Goal: Task Accomplishment & Management: Manage account settings

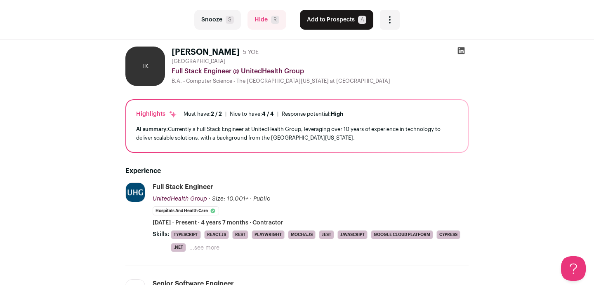
click at [465, 52] on div at bounding box center [461, 53] width 15 height 12
click at [462, 52] on icon at bounding box center [461, 50] width 7 height 7
click at [392, 21] on icon "Open dropdown" at bounding box center [390, 20] width 10 height 10
click at [392, 20] on icon "Open dropdown" at bounding box center [390, 20] width 10 height 10
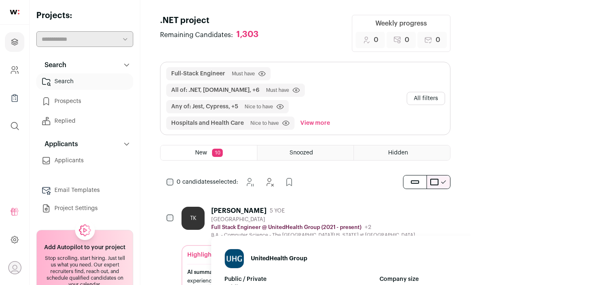
scroll to position [75, 0]
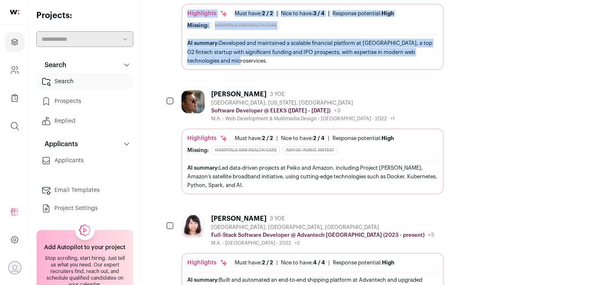
scroll to position [355, 0]
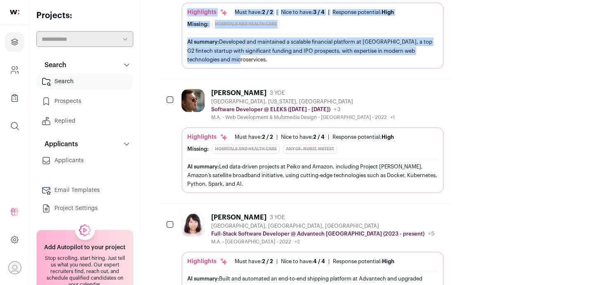
click at [243, 89] on div "[PERSON_NAME]" at bounding box center [238, 93] width 55 height 8
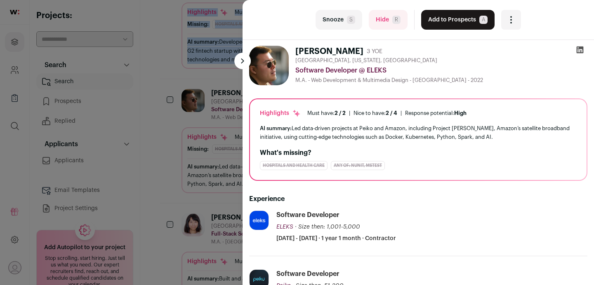
scroll to position [0, 0]
click at [576, 49] on icon at bounding box center [580, 51] width 8 height 8
click at [246, 59] on button at bounding box center [242, 61] width 17 height 17
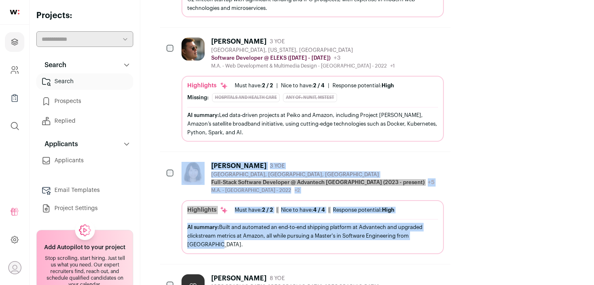
scroll to position [375, 0]
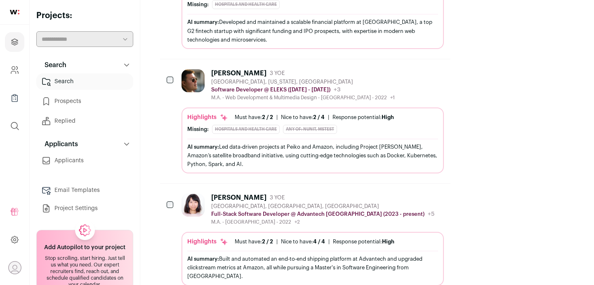
click at [423, 189] on button "Hide" at bounding box center [414, 197] width 17 height 17
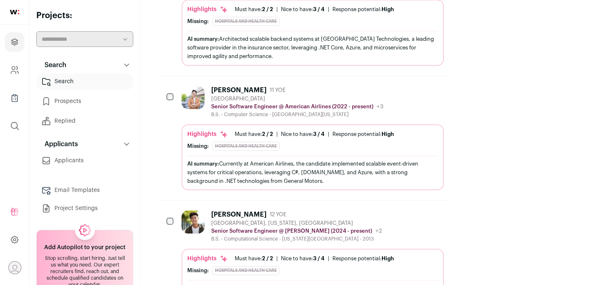
scroll to position [580, 0]
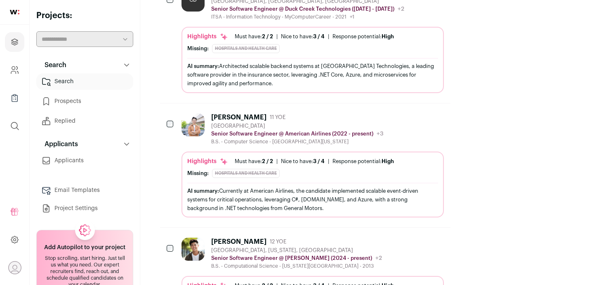
click at [223, 113] on div "[PERSON_NAME]" at bounding box center [238, 117] width 55 height 8
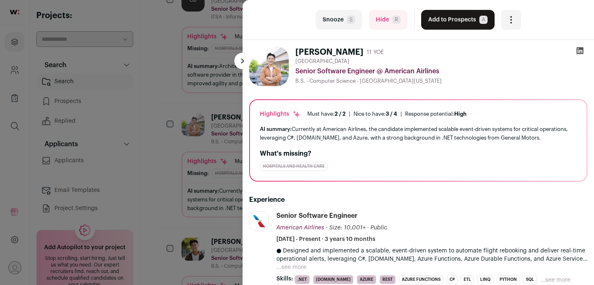
click at [578, 48] on icon at bounding box center [580, 50] width 7 height 7
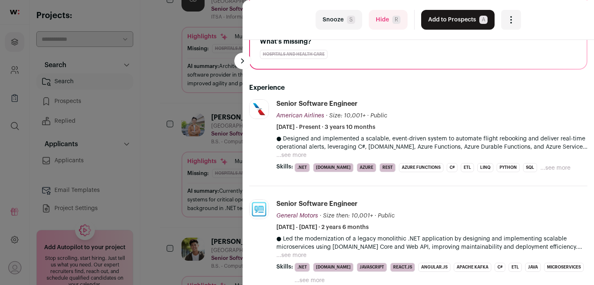
scroll to position [0, 0]
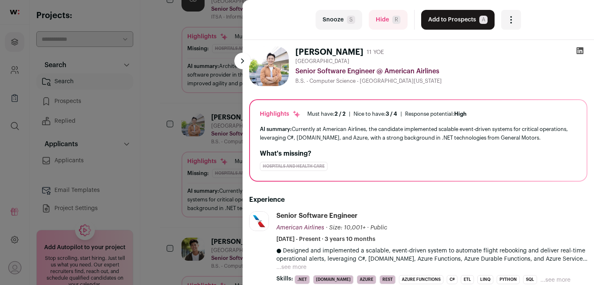
click at [579, 49] on icon at bounding box center [580, 50] width 7 height 7
click at [244, 66] on button at bounding box center [242, 61] width 17 height 17
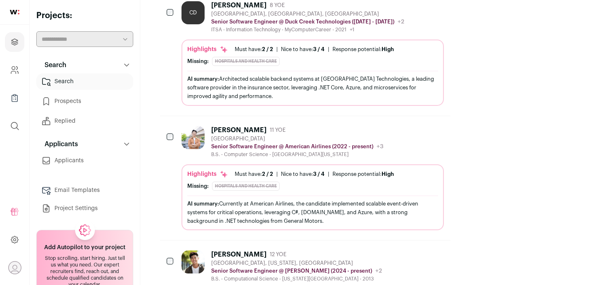
scroll to position [548, 0]
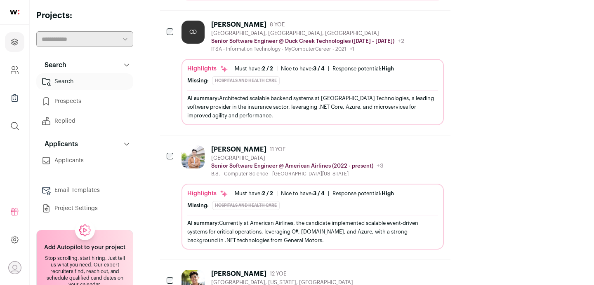
click at [241, 146] on div "[PERSON_NAME]" at bounding box center [238, 150] width 55 height 8
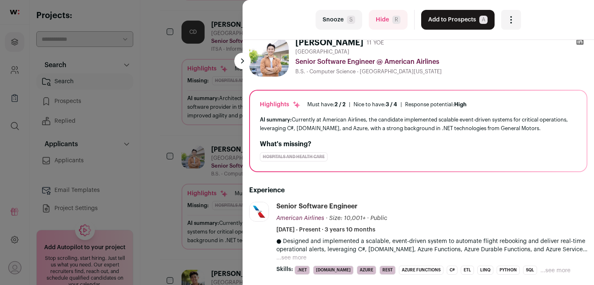
scroll to position [0, 0]
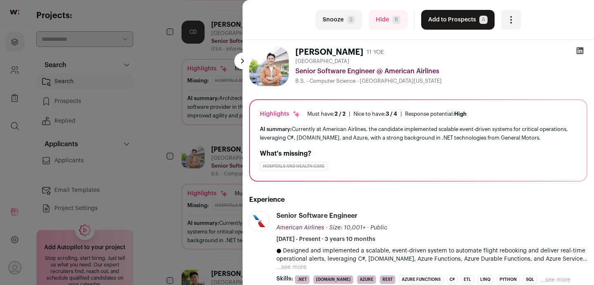
click at [242, 59] on button at bounding box center [242, 61] width 17 height 17
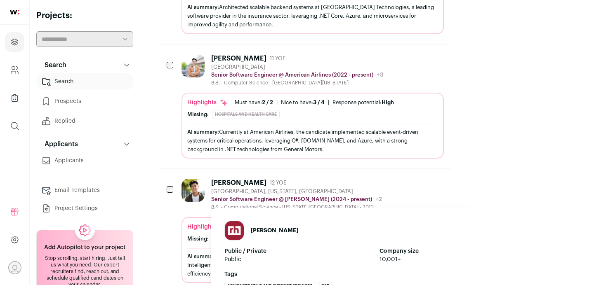
scroll to position [650, 0]
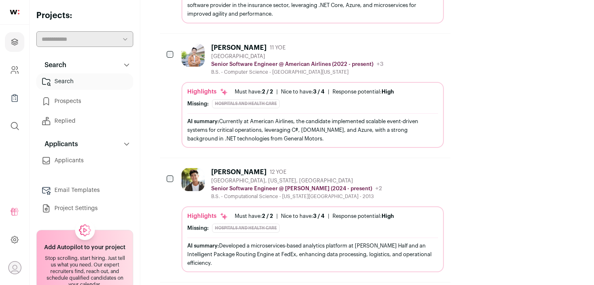
click at [243, 168] on div "[PERSON_NAME]" at bounding box center [238, 172] width 55 height 8
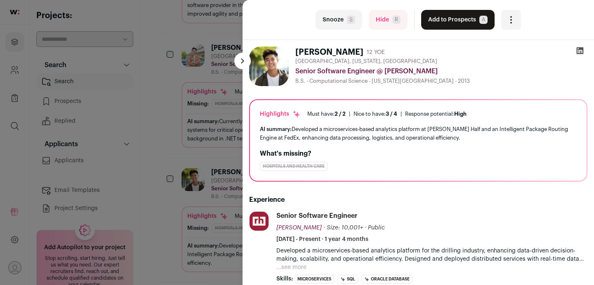
click at [583, 48] on icon at bounding box center [580, 51] width 8 height 8
click at [238, 61] on button at bounding box center [242, 61] width 17 height 17
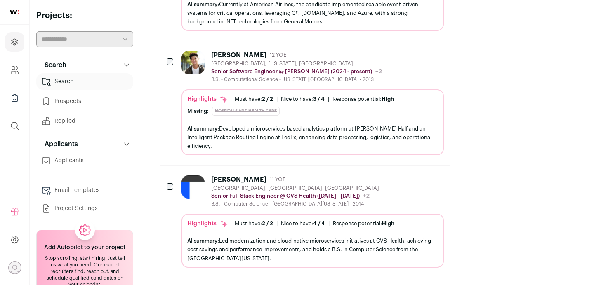
scroll to position [770, 0]
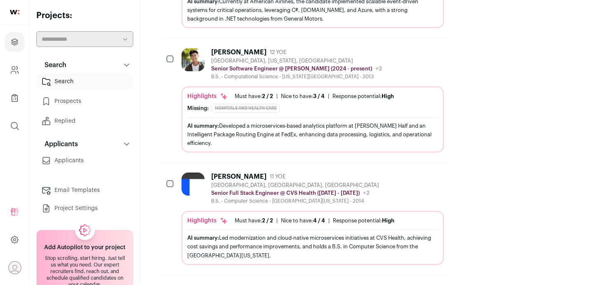
click at [247, 173] on div "[PERSON_NAME]" at bounding box center [238, 177] width 55 height 8
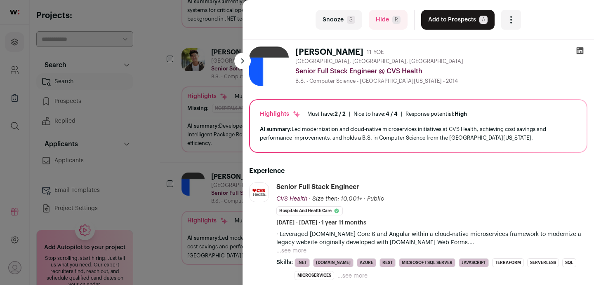
click at [583, 49] on icon at bounding box center [580, 50] width 7 height 7
click at [583, 47] on icon at bounding box center [580, 51] width 8 height 8
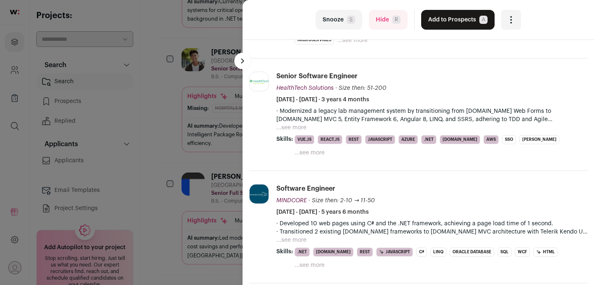
scroll to position [0, 0]
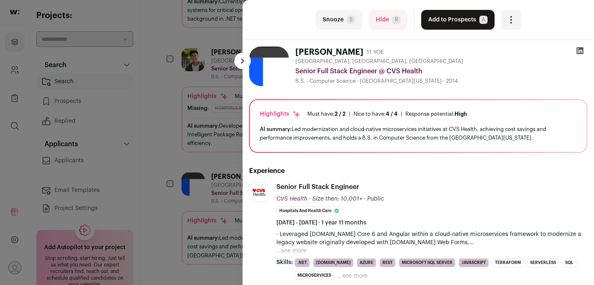
click at [582, 51] on icon at bounding box center [580, 51] width 8 height 8
click at [505, 22] on div "Open dropdown" at bounding box center [511, 20] width 20 height 20
click at [457, 18] on button "Add to Prospects A" at bounding box center [457, 20] width 73 height 20
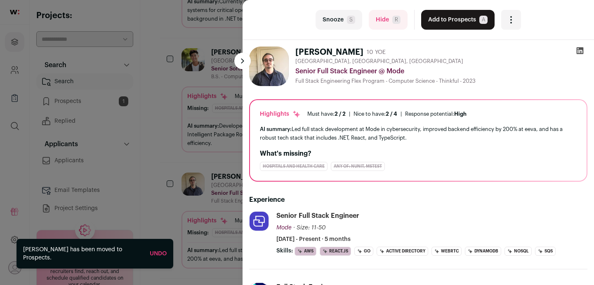
click at [243, 62] on button at bounding box center [242, 61] width 17 height 17
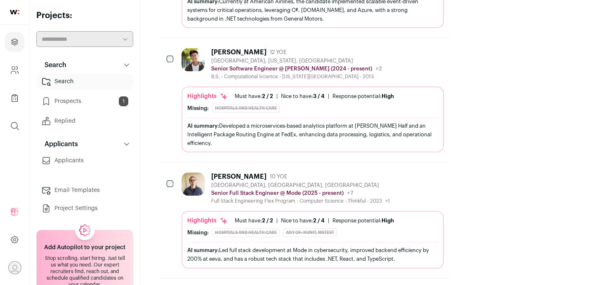
click at [243, 173] on div "[PERSON_NAME]" at bounding box center [238, 177] width 55 height 8
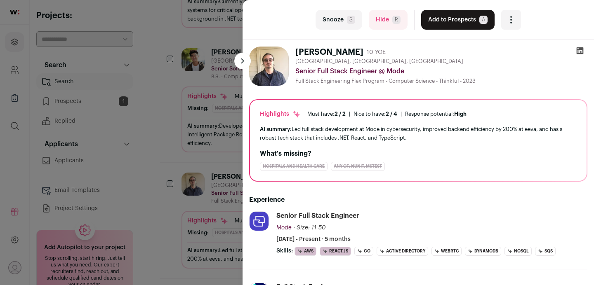
click at [580, 52] on icon at bounding box center [580, 51] width 8 height 8
click at [244, 61] on button at bounding box center [242, 61] width 17 height 17
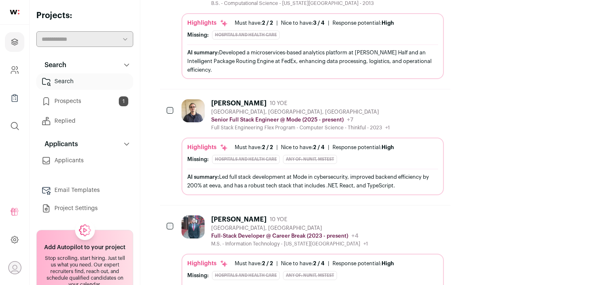
scroll to position [862, 0]
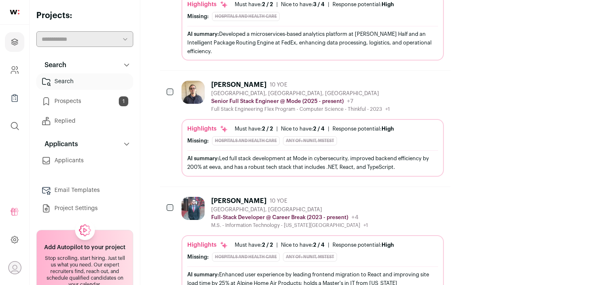
click at [245, 197] on div "[PERSON_NAME]" at bounding box center [238, 201] width 55 height 8
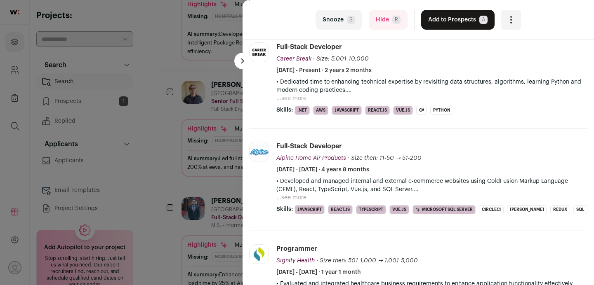
scroll to position [0, 0]
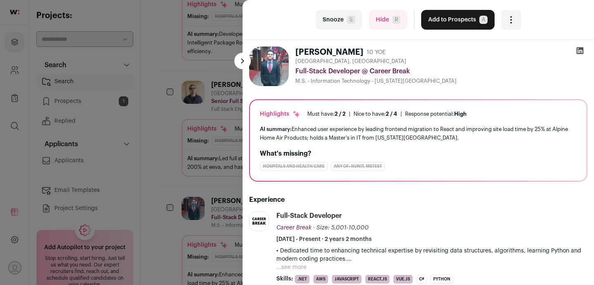
click at [577, 51] on icon at bounding box center [580, 50] width 7 height 7
click at [446, 24] on button "Add to Prospects A" at bounding box center [457, 20] width 73 height 20
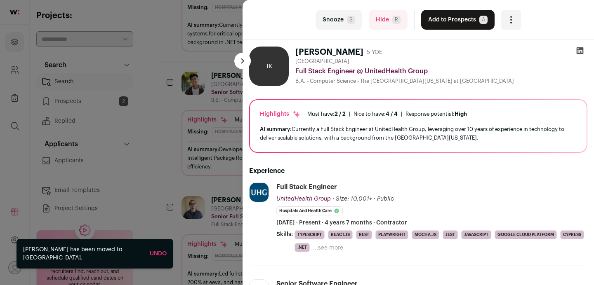
click at [238, 62] on button at bounding box center [242, 61] width 17 height 17
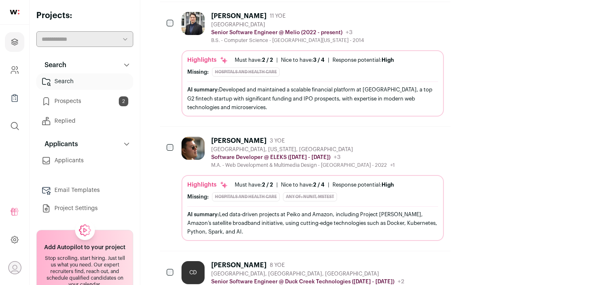
scroll to position [273, 0]
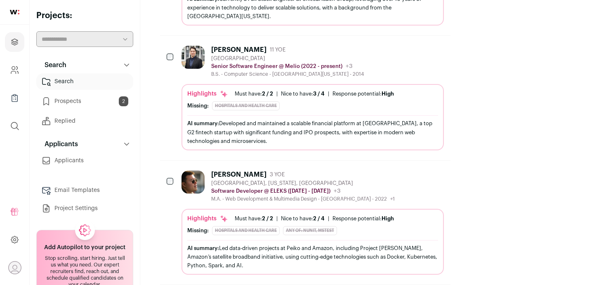
click at [420, 170] on icon "Hide" at bounding box center [415, 175] width 10 height 10
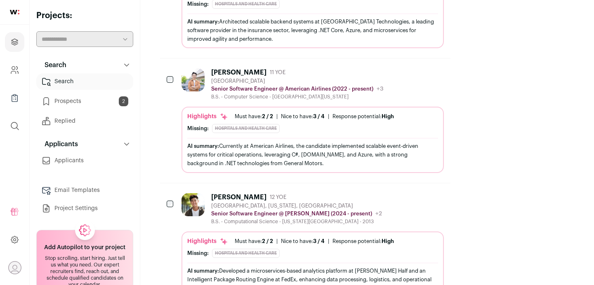
scroll to position [501, 0]
click at [228, 193] on div "[PERSON_NAME]" at bounding box center [238, 197] width 55 height 8
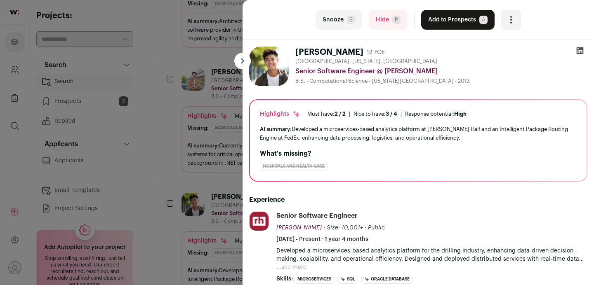
click at [578, 52] on icon at bounding box center [580, 51] width 8 height 8
click at [239, 66] on button at bounding box center [242, 61] width 17 height 17
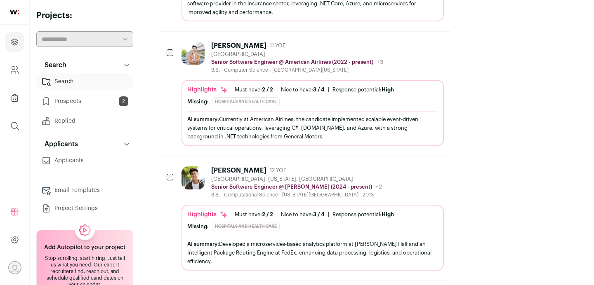
scroll to position [558, 0]
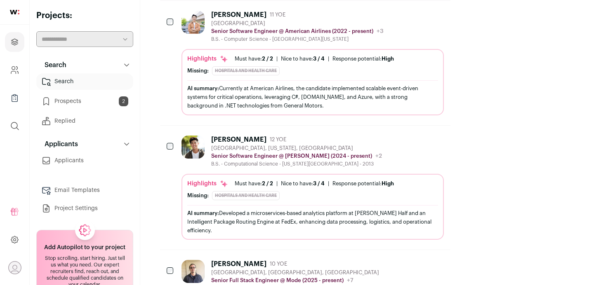
click at [420, 134] on icon "Hide" at bounding box center [415, 139] width 10 height 10
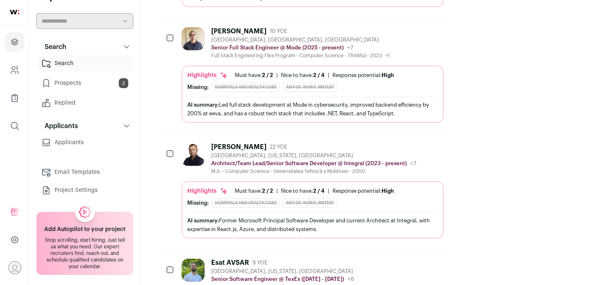
scroll to position [675, 0]
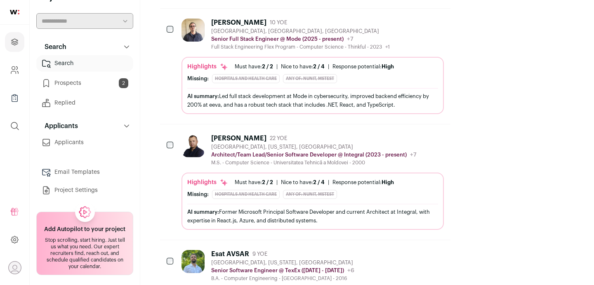
click at [220, 134] on div "[PERSON_NAME]" at bounding box center [238, 138] width 55 height 8
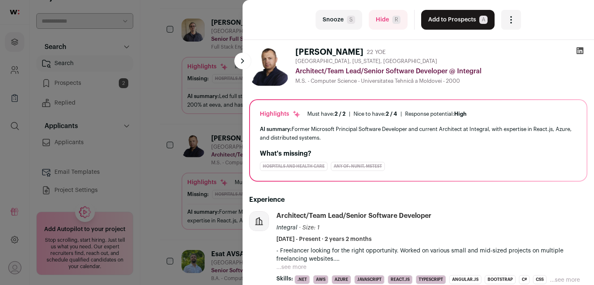
click at [573, 50] on div at bounding box center [580, 53] width 15 height 12
click at [577, 50] on icon at bounding box center [580, 50] width 7 height 7
click at [243, 58] on button at bounding box center [242, 61] width 17 height 17
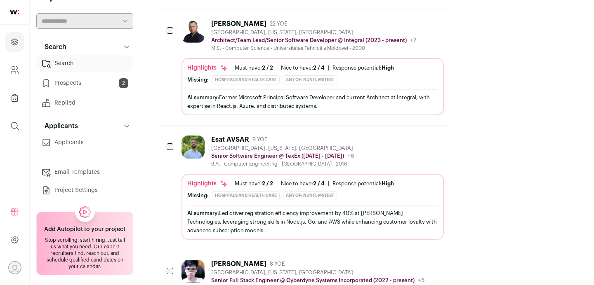
scroll to position [790, 0]
click at [225, 135] on div "Esat AVSAR" at bounding box center [230, 139] width 38 height 8
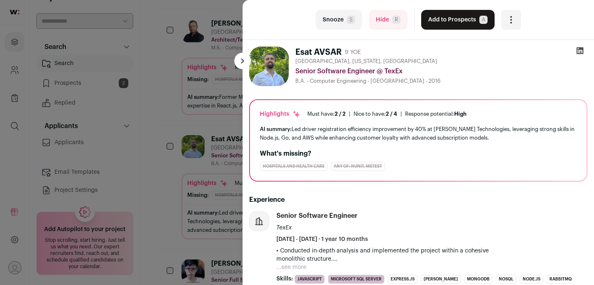
click at [581, 51] on icon at bounding box center [580, 51] width 8 height 8
click at [241, 60] on button at bounding box center [242, 61] width 17 height 17
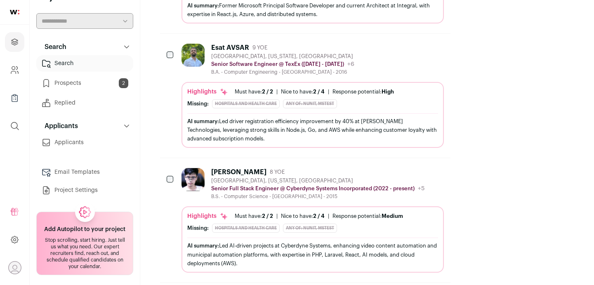
scroll to position [904, 0]
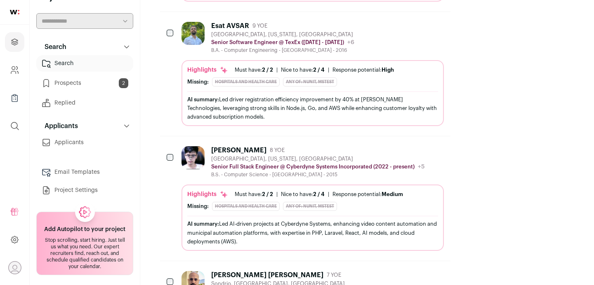
click at [240, 146] on div "[PERSON_NAME]" at bounding box center [238, 150] width 55 height 8
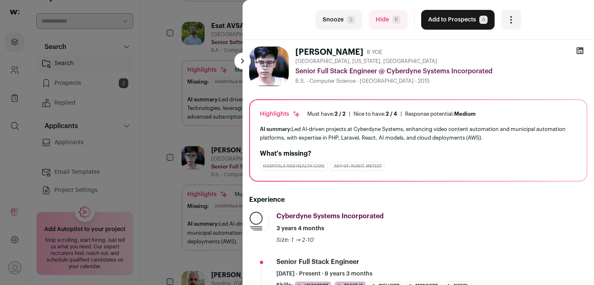
click at [582, 51] on icon at bounding box center [580, 51] width 8 height 8
click at [581, 47] on icon at bounding box center [580, 50] width 7 height 7
click at [243, 64] on button at bounding box center [242, 61] width 17 height 17
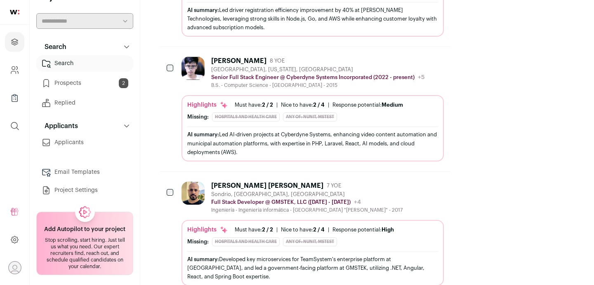
scroll to position [1011, 0]
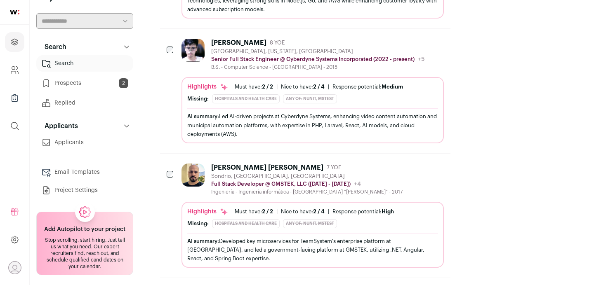
click at [240, 164] on div "[PERSON_NAME] [PERSON_NAME]" at bounding box center [267, 168] width 112 height 8
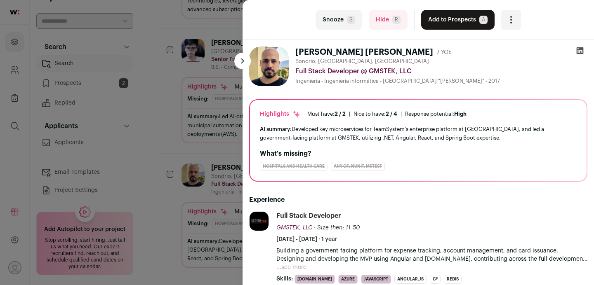
click at [581, 49] on icon at bounding box center [580, 50] width 7 height 7
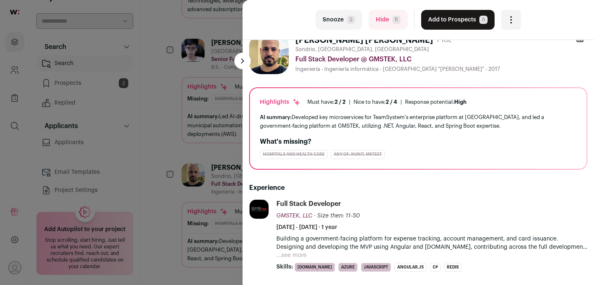
scroll to position [0, 0]
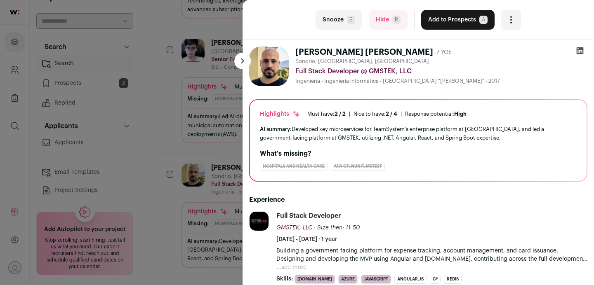
click at [238, 61] on button at bounding box center [242, 61] width 17 height 17
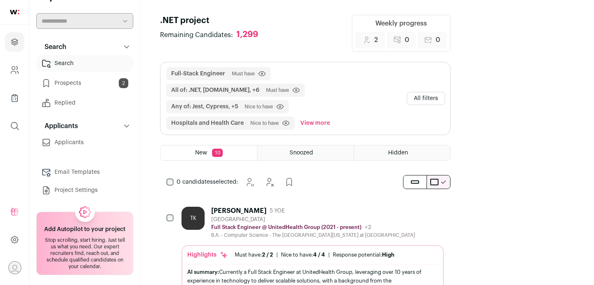
click at [314, 117] on button "View more" at bounding box center [315, 123] width 33 height 13
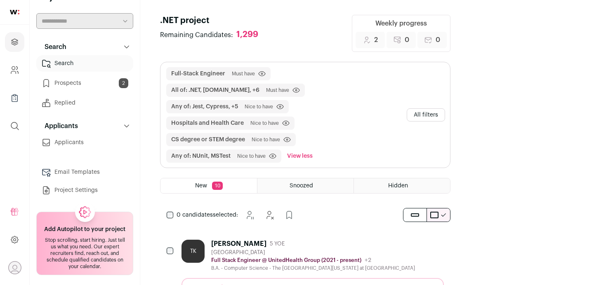
click at [445, 108] on button "All filters" at bounding box center [426, 114] width 38 height 13
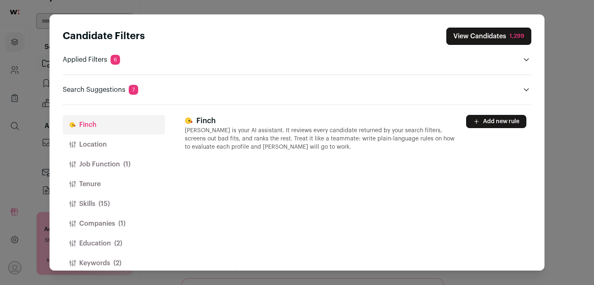
click at [85, 147] on button "Location" at bounding box center [114, 145] width 102 height 20
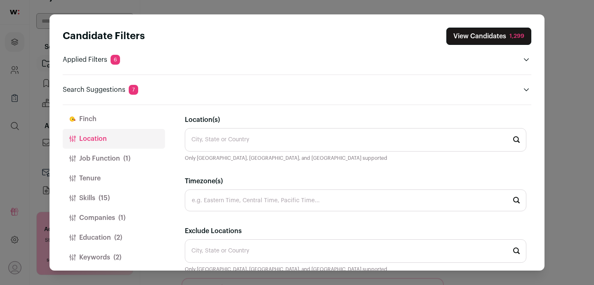
scroll to position [12, 0]
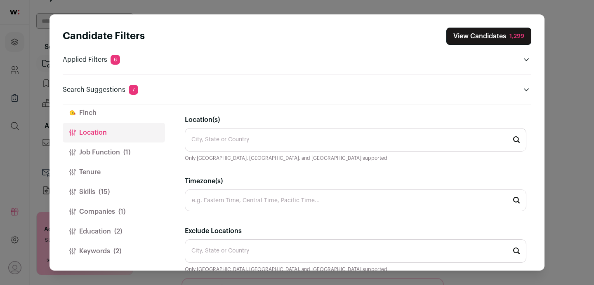
click at [230, 138] on input "Location(s)" at bounding box center [356, 140] width 342 height 24
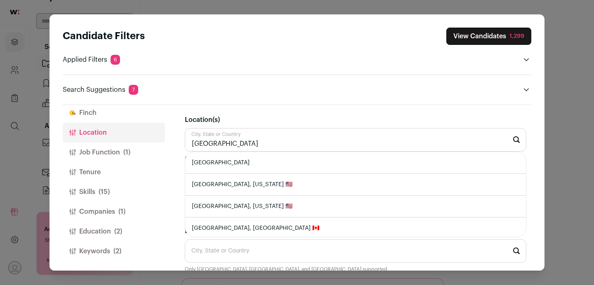
type input "[GEOGRAPHIC_DATA]"
click at [223, 166] on li "[GEOGRAPHIC_DATA]" at bounding box center [355, 163] width 341 height 22
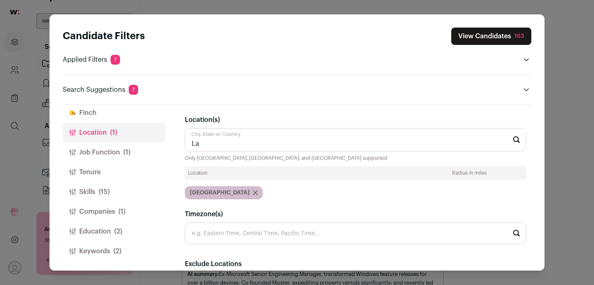
type input "L"
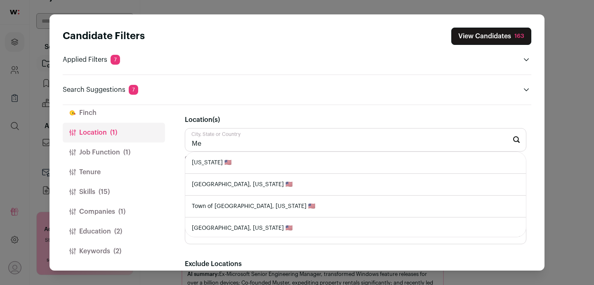
type input "M"
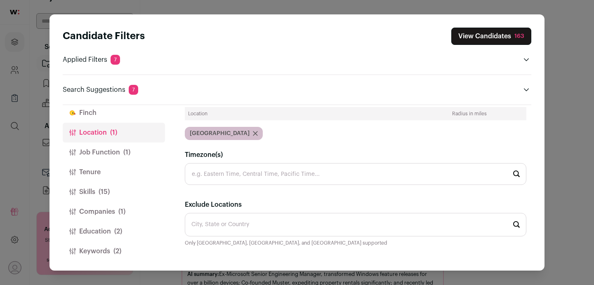
click at [177, 174] on div "[PERSON_NAME] Location (1) Job Function (1) Tenure Skills (15) Companies (1) Ed…" at bounding box center [297, 188] width 469 height 166
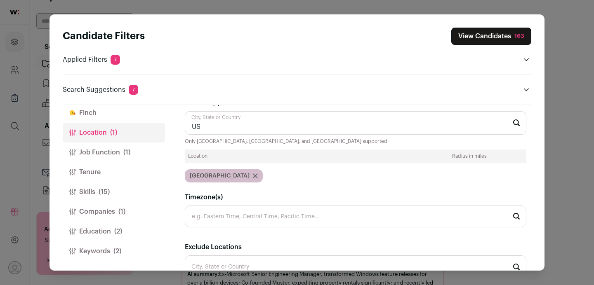
scroll to position [0, 0]
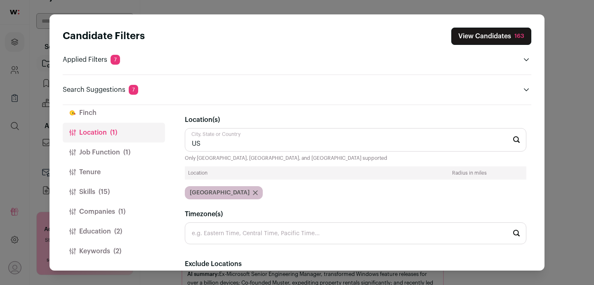
click at [228, 140] on input "US" at bounding box center [356, 140] width 342 height 24
click at [224, 143] on input "US" at bounding box center [356, 140] width 342 height 24
click at [222, 166] on div "US City, State or Country Usk, [GEOGRAPHIC_DATA] 🇬🇧 [GEOGRAPHIC_DATA], [GEOGRAP…" at bounding box center [356, 163] width 342 height 71
click at [209, 141] on input "US" at bounding box center [356, 140] width 342 height 24
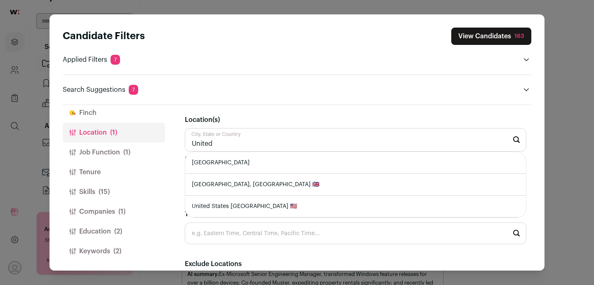
click at [217, 163] on li "[GEOGRAPHIC_DATA]" at bounding box center [355, 163] width 341 height 22
type input "[GEOGRAPHIC_DATA]"
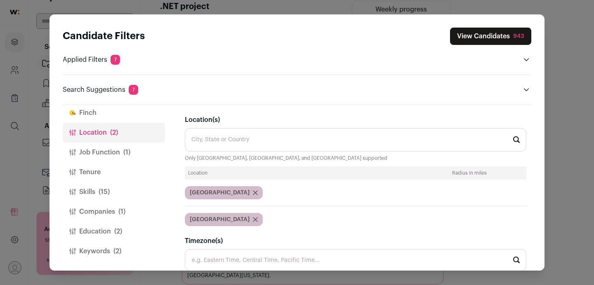
click at [325, 159] on div "City, State or Country Only [GEOGRAPHIC_DATA], [GEOGRAPHIC_DATA], and [GEOGRAPH…" at bounding box center [356, 144] width 342 height 33
click at [129, 151] on span "(1)" at bounding box center [126, 153] width 7 height 10
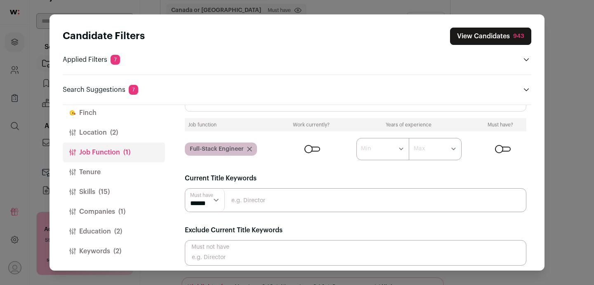
scroll to position [43, 0]
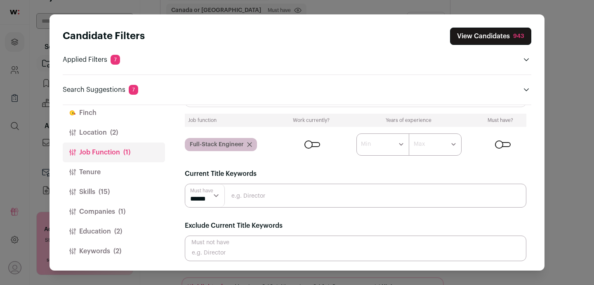
click at [118, 174] on button "Tenure" at bounding box center [114, 173] width 102 height 20
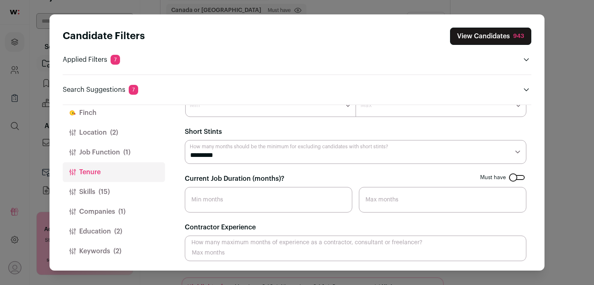
click at [115, 156] on button "Job Function (1)" at bounding box center [114, 153] width 102 height 20
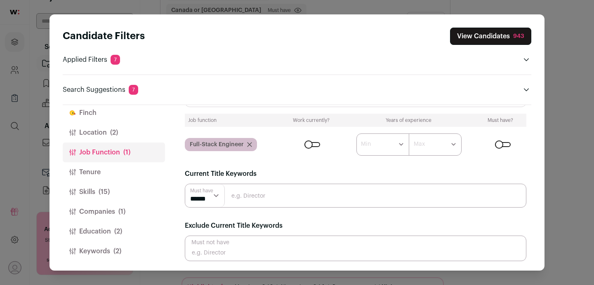
scroll to position [0, 0]
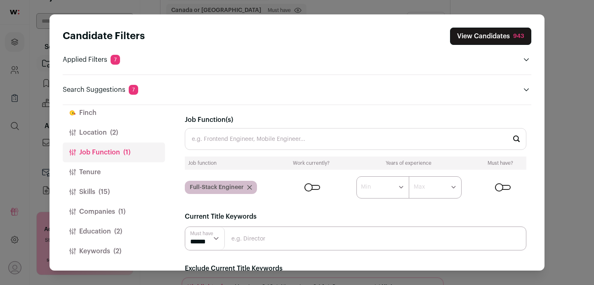
click at [124, 174] on button "Tenure" at bounding box center [114, 173] width 102 height 20
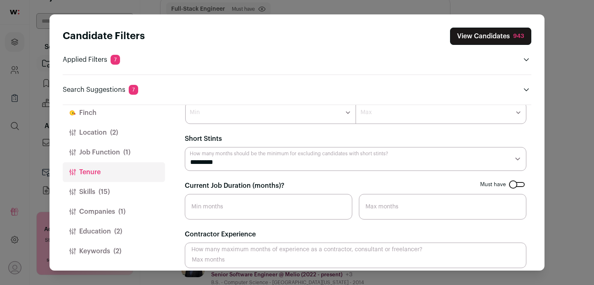
scroll to position [33, 0]
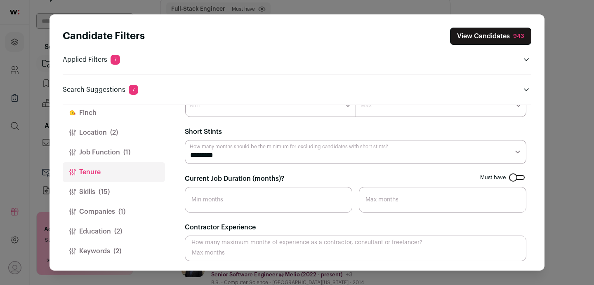
click at [96, 193] on button "Skills (15)" at bounding box center [114, 192] width 102 height 20
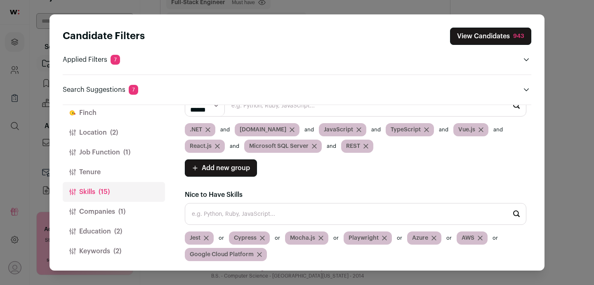
scroll to position [72, 0]
click at [104, 211] on button "Companies (1)" at bounding box center [114, 212] width 102 height 20
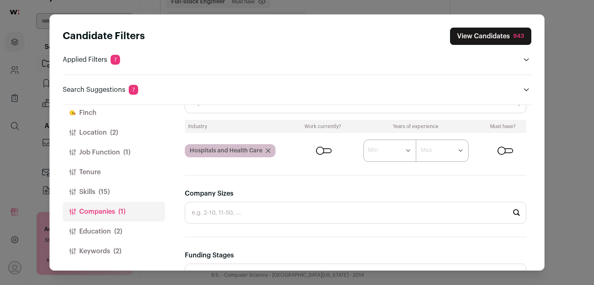
scroll to position [183, 0]
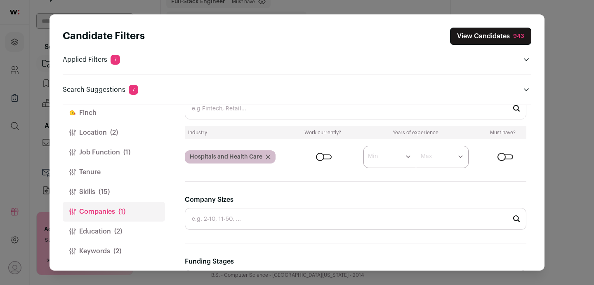
click at [121, 229] on span "(2)" at bounding box center [118, 232] width 8 height 10
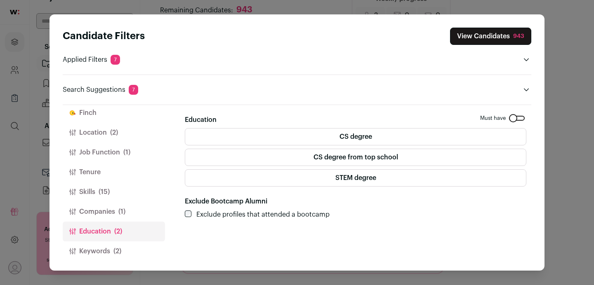
scroll to position [0, 0]
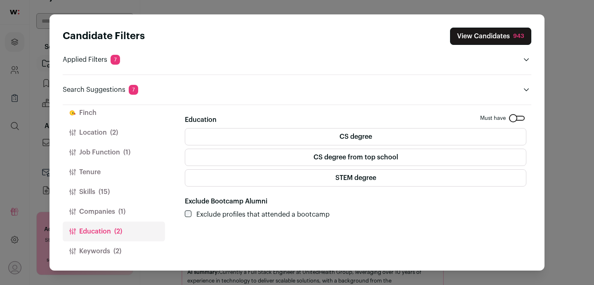
click at [135, 247] on button "Keywords (2)" at bounding box center [114, 252] width 102 height 20
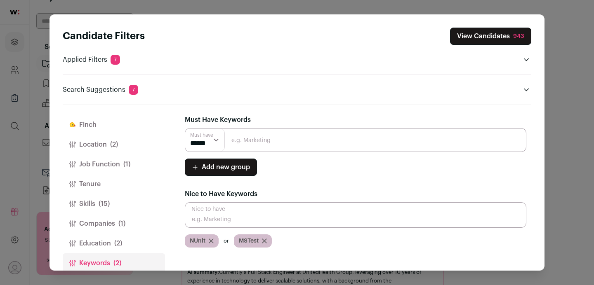
click at [492, 41] on button "View Candidates 943" at bounding box center [490, 36] width 81 height 17
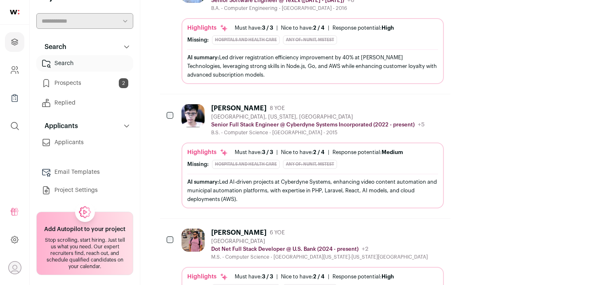
scroll to position [823, 0]
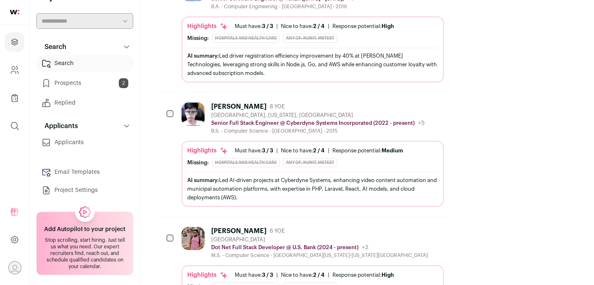
click at [423, 98] on button "Hide" at bounding box center [414, 106] width 17 height 17
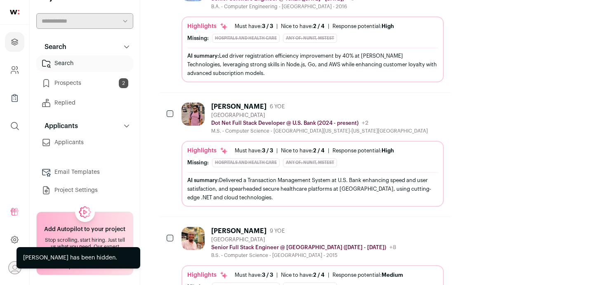
click at [225, 103] on div "[PERSON_NAME]" at bounding box center [238, 107] width 55 height 8
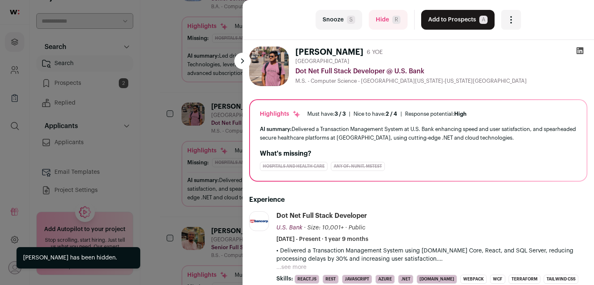
click at [580, 52] on icon at bounding box center [580, 50] width 7 height 7
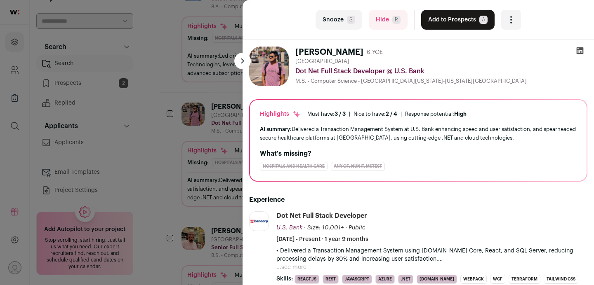
click at [241, 62] on button at bounding box center [242, 61] width 17 height 17
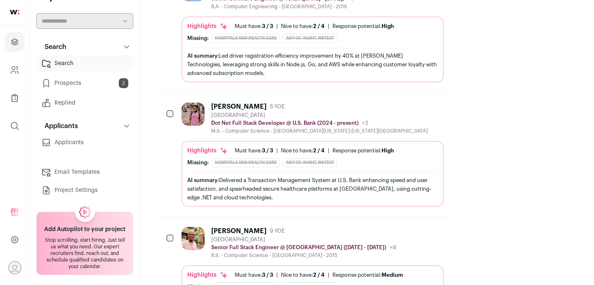
click at [420, 101] on icon "Hide" at bounding box center [415, 106] width 10 height 10
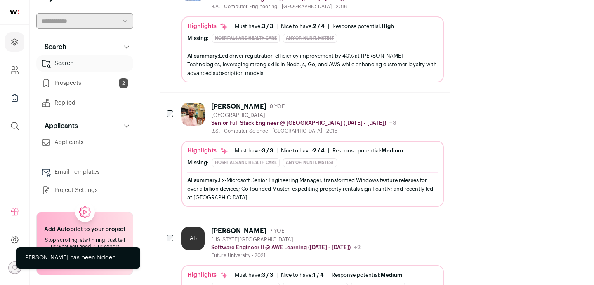
click at [238, 103] on div "[PERSON_NAME]" at bounding box center [238, 107] width 55 height 8
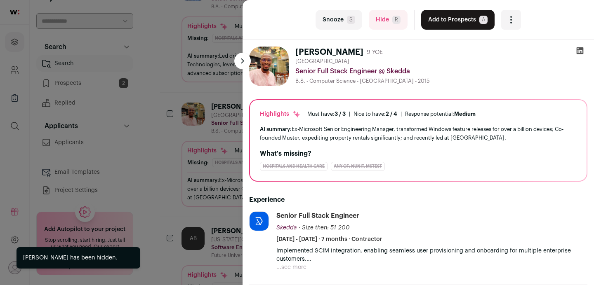
click at [582, 50] on icon at bounding box center [580, 50] width 7 height 7
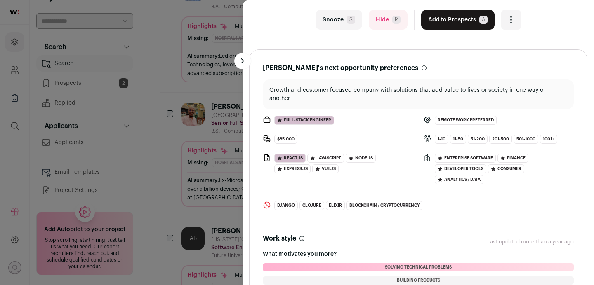
scroll to position [838, 0]
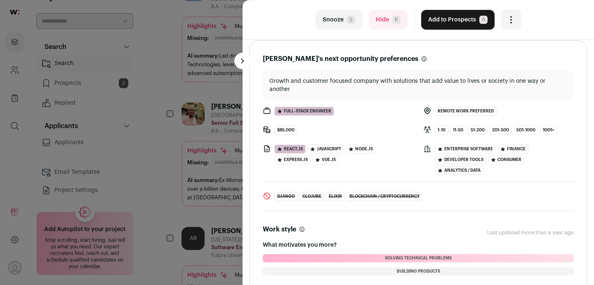
click at [242, 56] on button at bounding box center [242, 61] width 17 height 17
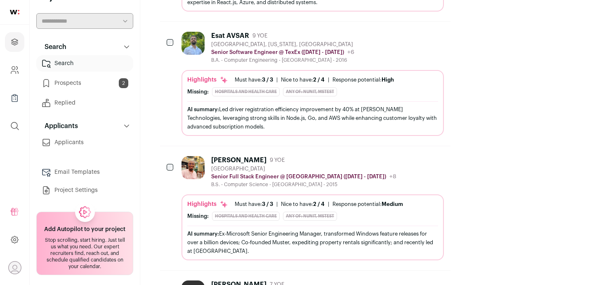
scroll to position [764, 0]
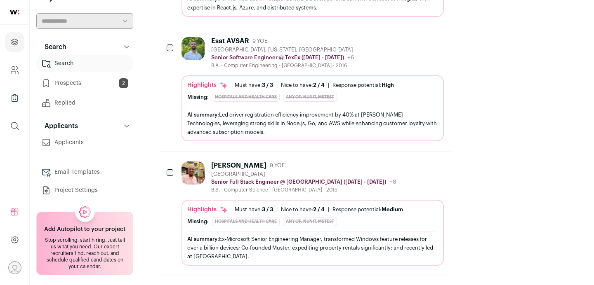
click at [438, 162] on div "[PERSON_NAME] 9 YOE [GEOGRAPHIC_DATA] Senior Full Stack Engineer @ [GEOGRAPHIC_…" at bounding box center [313, 178] width 262 height 32
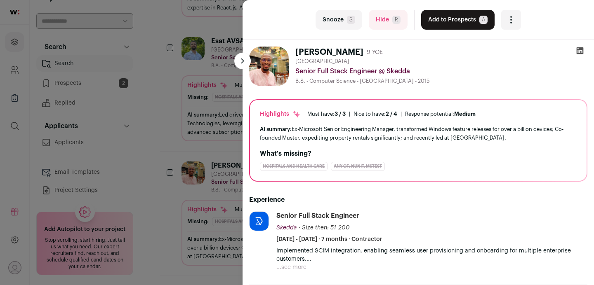
click at [461, 23] on button "Add to Prospects A" at bounding box center [457, 20] width 73 height 20
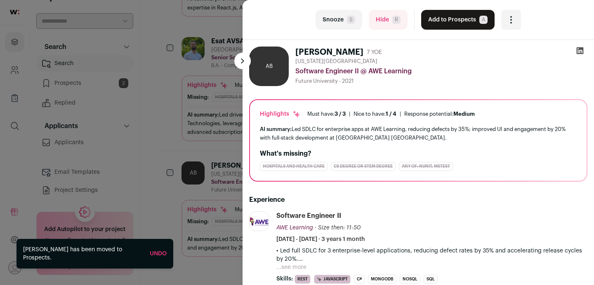
scroll to position [746, 0]
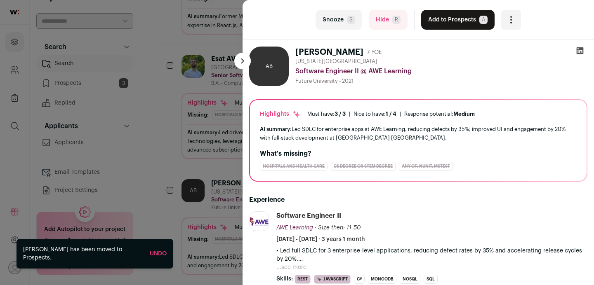
click at [243, 66] on button at bounding box center [242, 61] width 17 height 17
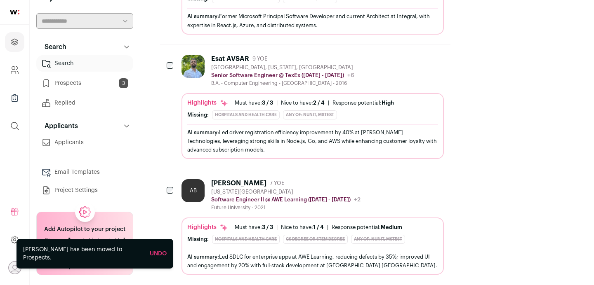
click at [233, 179] on div "[PERSON_NAME]" at bounding box center [238, 183] width 55 height 8
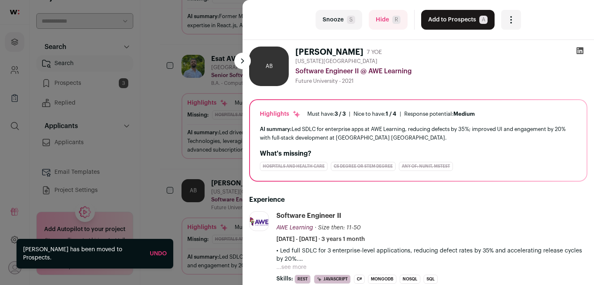
click at [582, 49] on icon at bounding box center [580, 50] width 7 height 7
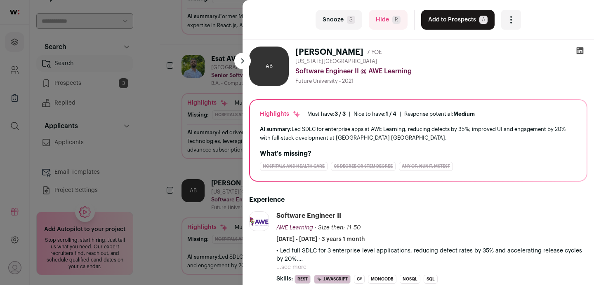
click at [578, 52] on icon at bounding box center [580, 51] width 8 height 8
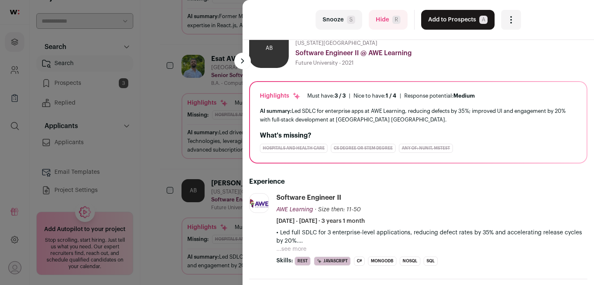
scroll to position [2, 0]
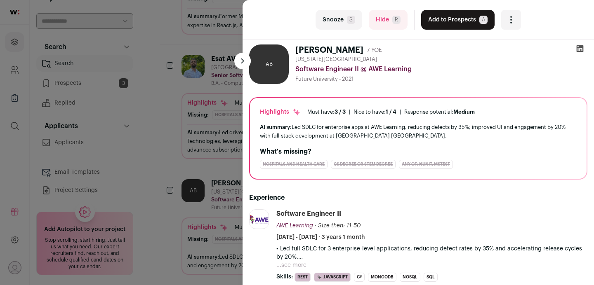
click at [384, 22] on button "Hide R" at bounding box center [388, 20] width 39 height 20
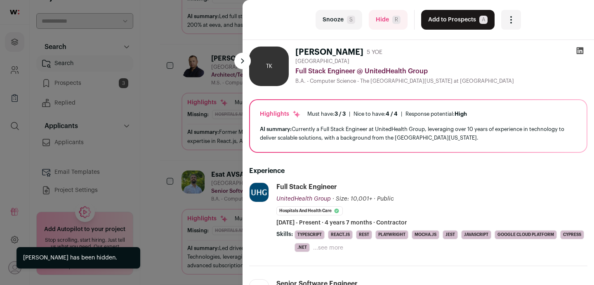
click at [240, 60] on button at bounding box center [242, 61] width 17 height 17
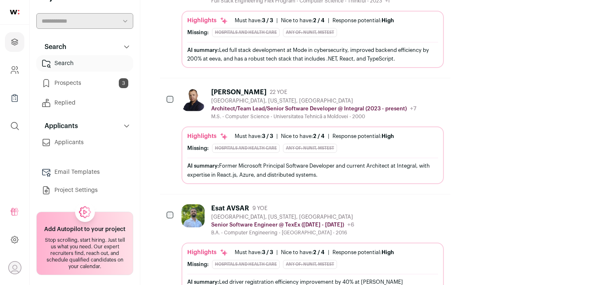
scroll to position [596, 0]
click at [233, 89] on div "[PERSON_NAME]" at bounding box center [238, 93] width 55 height 8
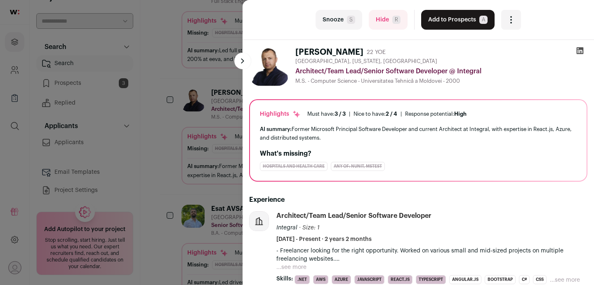
click at [395, 20] on span "R" at bounding box center [396, 20] width 8 height 8
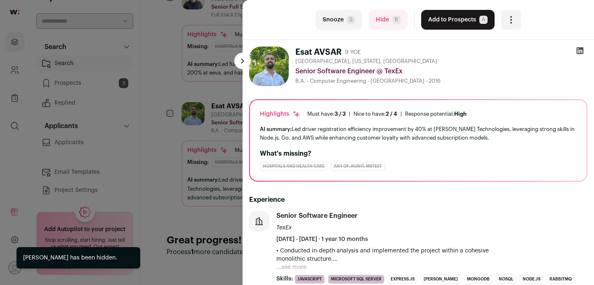
scroll to position [514, 0]
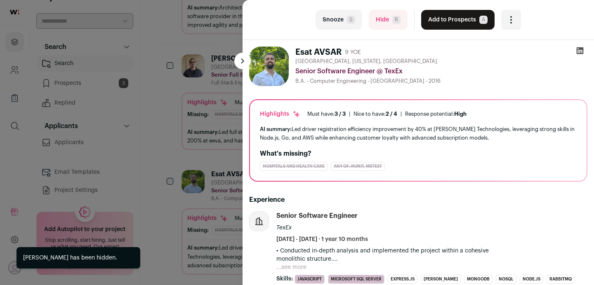
click at [245, 57] on button at bounding box center [242, 61] width 17 height 17
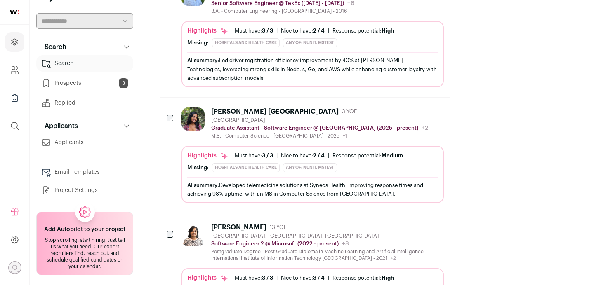
scroll to position [704, 0]
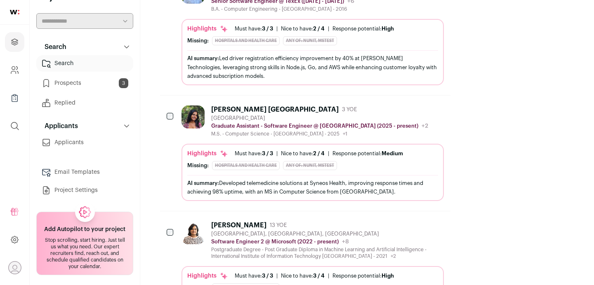
click at [222, 222] on div "[PERSON_NAME]" at bounding box center [238, 226] width 55 height 8
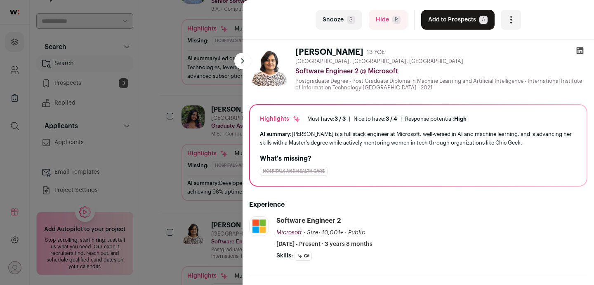
click at [579, 52] on icon at bounding box center [580, 50] width 7 height 7
click at [247, 63] on button at bounding box center [242, 61] width 17 height 17
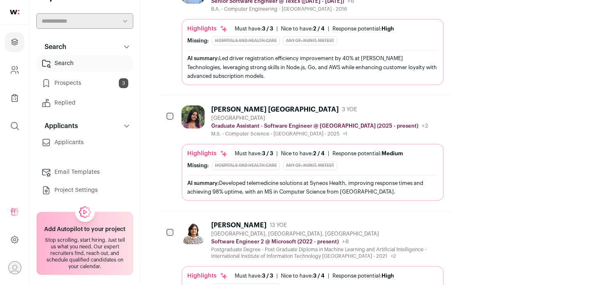
click at [259, 106] on div "[PERSON_NAME] [GEOGRAPHIC_DATA]" at bounding box center [274, 110] width 127 height 8
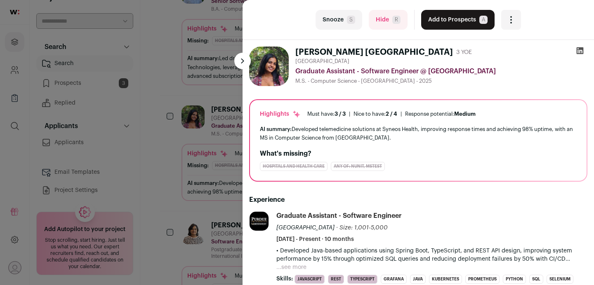
click at [578, 52] on icon at bounding box center [580, 50] width 7 height 7
click at [240, 62] on button at bounding box center [242, 61] width 17 height 17
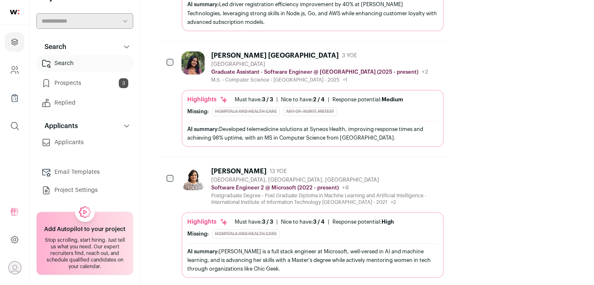
scroll to position [872, 0]
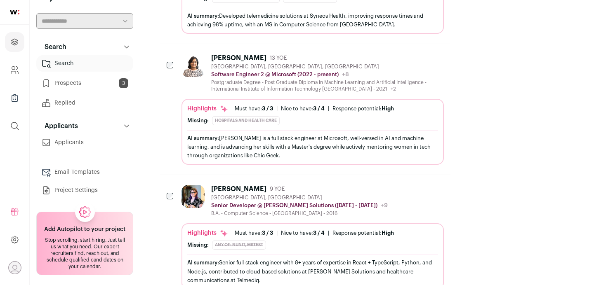
click at [95, 84] on link "Prospects 3" at bounding box center [84, 83] width 97 height 17
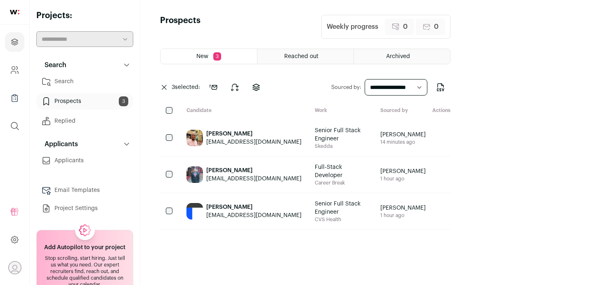
click at [161, 90] on div "3 selected: Send outreach Change stage Change project" at bounding box center [213, 88] width 106 height 20
click at [166, 87] on icon at bounding box center [164, 87] width 5 height 5
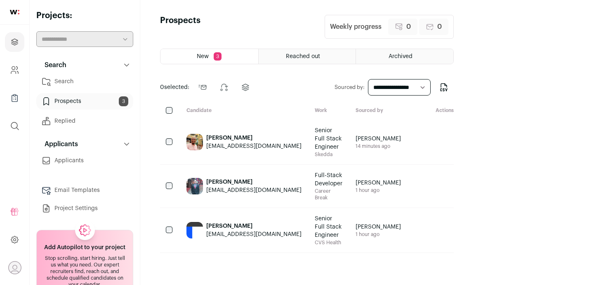
click at [92, 82] on link "Search" at bounding box center [84, 81] width 97 height 17
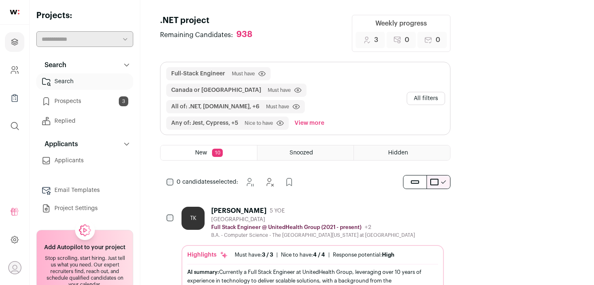
click at [127, 64] on icon at bounding box center [126, 65] width 7 height 7
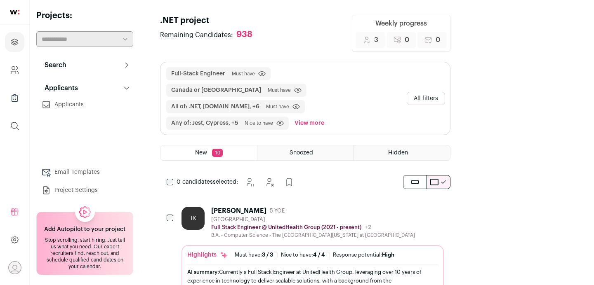
click at [127, 64] on icon at bounding box center [126, 65] width 7 height 7
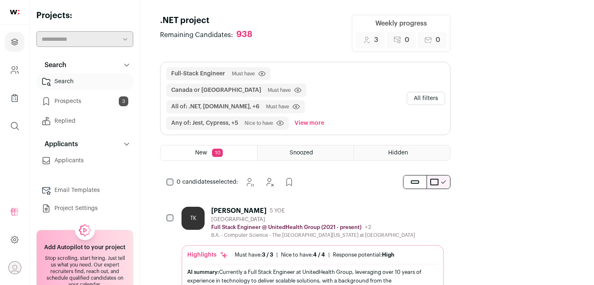
click at [112, 82] on link "Search" at bounding box center [84, 81] width 97 height 17
click at [81, 215] on link "Project Settings" at bounding box center [84, 208] width 97 height 17
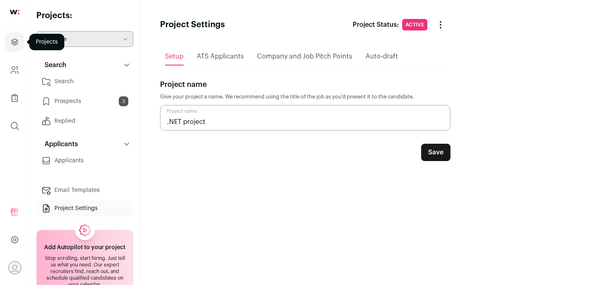
click at [13, 38] on icon "Projects" at bounding box center [14, 42] width 9 height 10
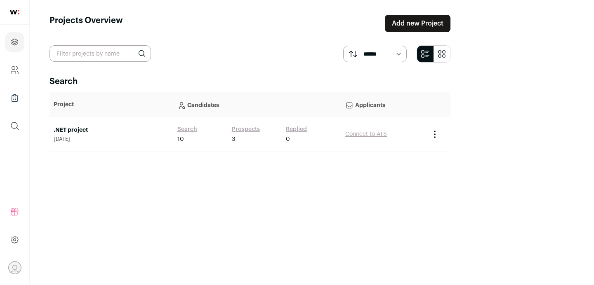
click at [450, 26] on link "Add new Project" at bounding box center [418, 23] width 66 height 17
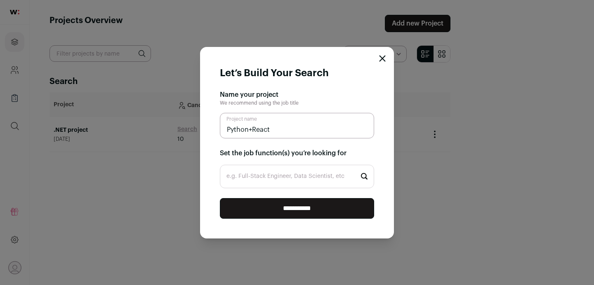
type input "Python+React"
click at [325, 177] on input "e.g. Full-Stack Engineer, Data Scientist, etc" at bounding box center [297, 177] width 154 height 24
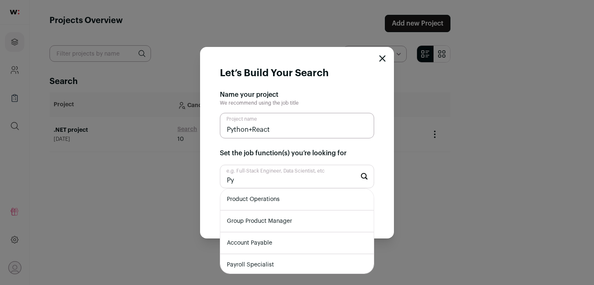
type input "P"
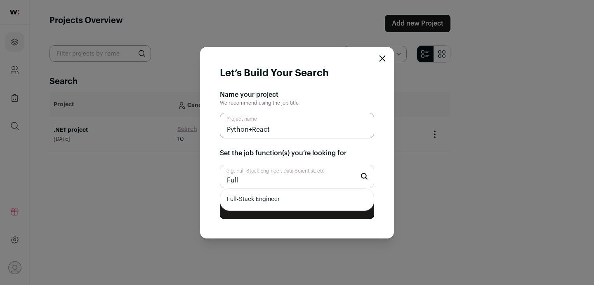
type input "Full"
click at [303, 200] on li "Full-Stack Engineer" at bounding box center [296, 200] width 153 height 22
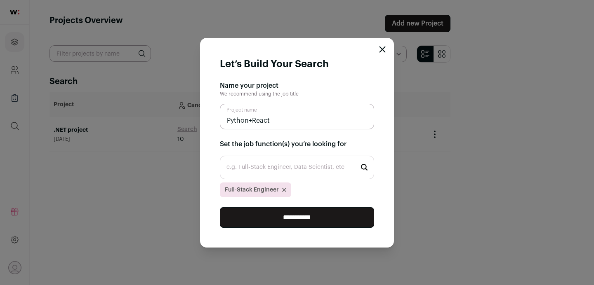
click at [297, 219] on input "**********" at bounding box center [297, 217] width 154 height 21
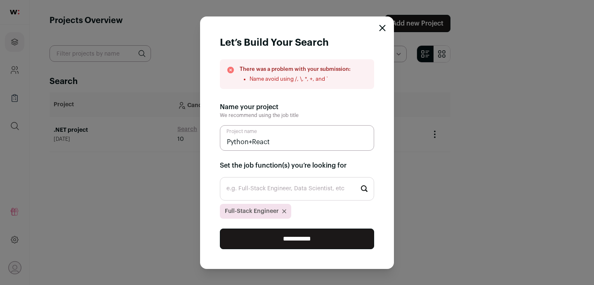
click at [289, 185] on input "e.g. Full-Stack Engineer, Data Scientist, etc" at bounding box center [297, 189] width 154 height 24
click at [304, 215] on div "Full-Stack Engineer" at bounding box center [297, 211] width 154 height 15
click at [259, 140] on input "Python+React" at bounding box center [297, 138] width 154 height 26
click at [252, 140] on input "Python+React" at bounding box center [297, 138] width 154 height 26
type input "Python&React"
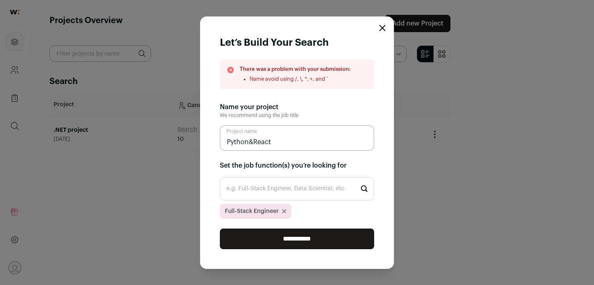
click at [285, 243] on input "**********" at bounding box center [297, 239] width 154 height 21
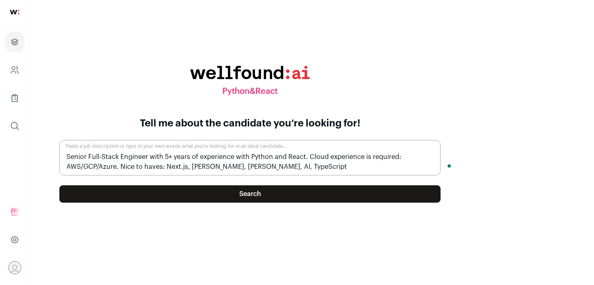
type textarea "Senior Full-Stack Engineer with 5+ years of experience with Python and React. C…"
click at [284, 196] on button "Search" at bounding box center [249, 194] width 381 height 17
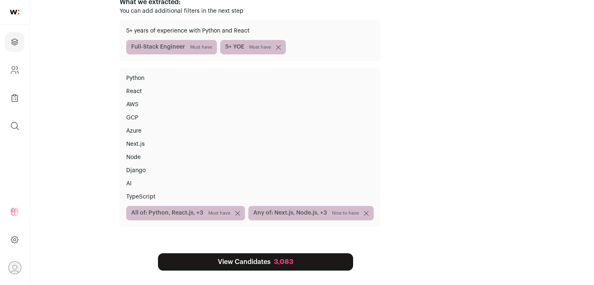
scroll to position [111, 0]
click at [245, 212] on span "All of: Python, React.js, +3 Must have" at bounding box center [185, 213] width 119 height 14
click at [230, 214] on span "Must have" at bounding box center [219, 213] width 22 height 7
click at [245, 217] on span "All of: Python, React.js, +3 Must have" at bounding box center [185, 213] width 119 height 14
click at [240, 214] on icon "submit" at bounding box center [237, 213] width 5 height 5
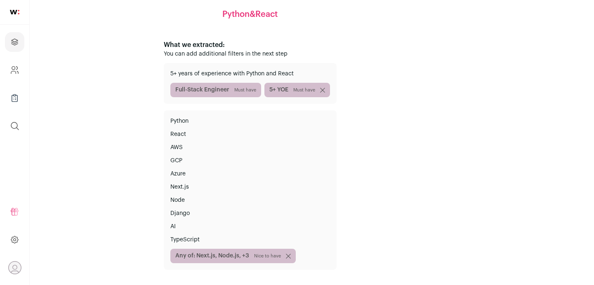
scroll to position [80, 0]
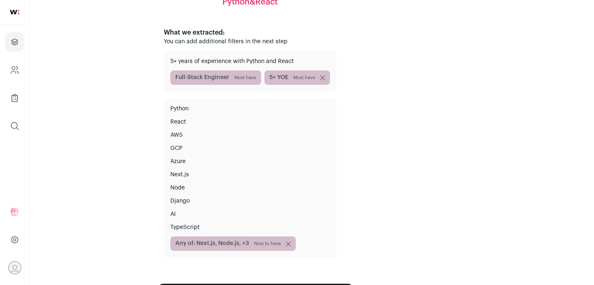
click at [242, 109] on p "Python" at bounding box center [250, 109] width 160 height 8
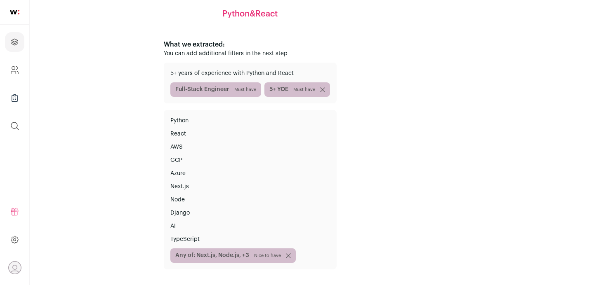
scroll to position [111, 0]
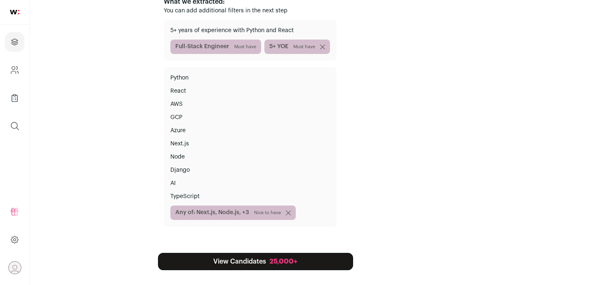
click at [297, 260] on div "25,000+" at bounding box center [283, 262] width 28 height 10
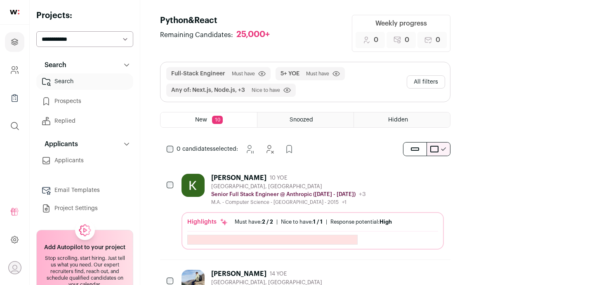
click at [445, 75] on button "All filters" at bounding box center [426, 81] width 38 height 13
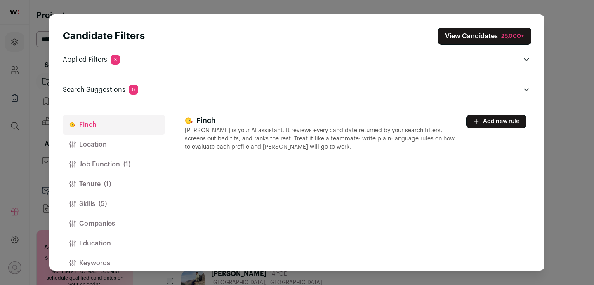
click at [101, 203] on span "(5)" at bounding box center [103, 204] width 8 height 10
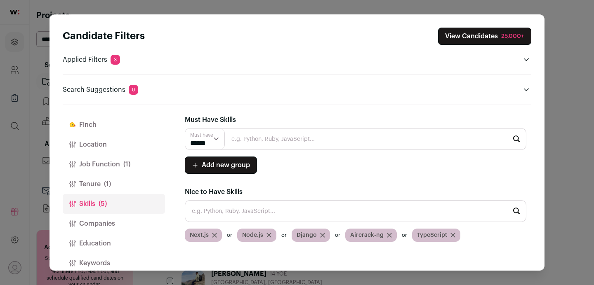
click at [284, 144] on input "Close modal via background" at bounding box center [356, 139] width 342 height 22
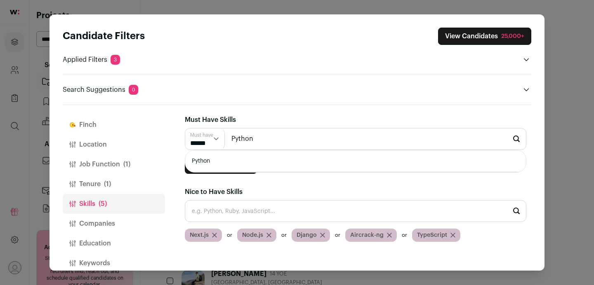
type input "Python"
click at [267, 162] on li "Python" at bounding box center [355, 162] width 341 height 22
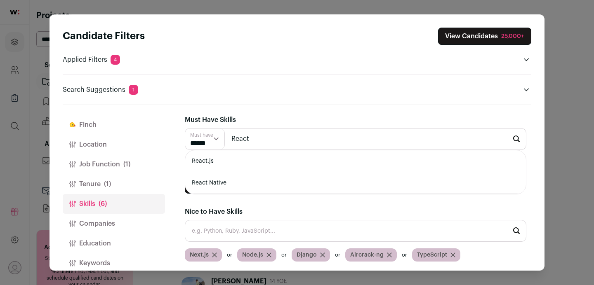
click at [253, 158] on li "React.js" at bounding box center [355, 162] width 341 height 22
type input "React.js"
type input "AWS"
click at [249, 164] on li "AWS" at bounding box center [355, 162] width 341 height 22
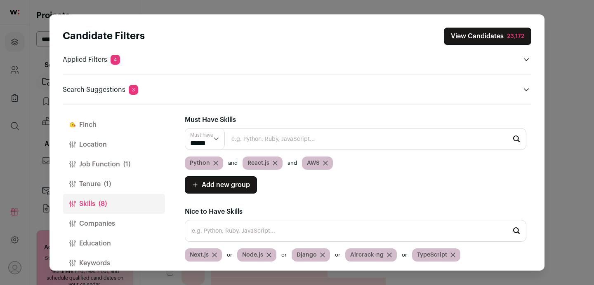
scroll to position [0, 0]
click at [488, 37] on button "View Candidates 23,172" at bounding box center [487, 36] width 87 height 17
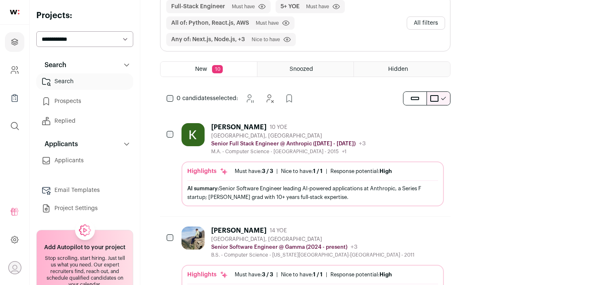
scroll to position [68, 0]
click at [242, 123] on div "[PERSON_NAME]" at bounding box center [238, 127] width 55 height 8
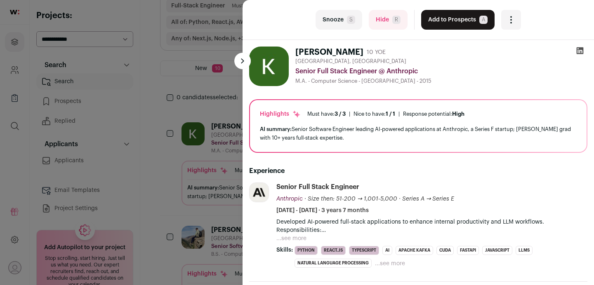
click at [579, 53] on icon at bounding box center [580, 51] width 8 height 8
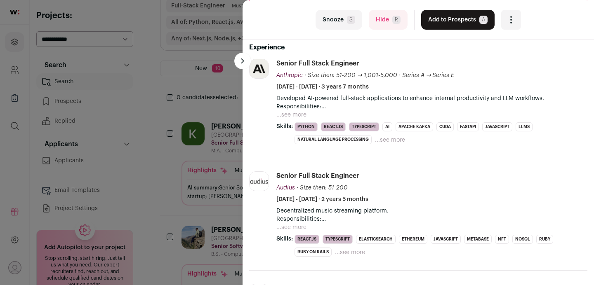
scroll to position [125, 0]
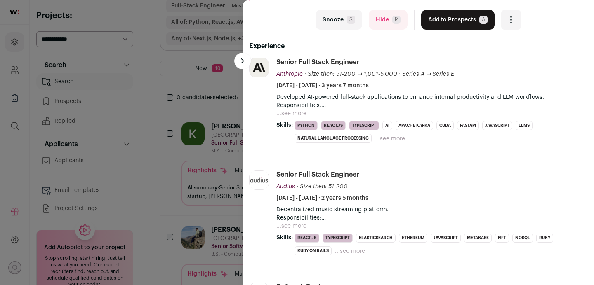
click at [244, 56] on button at bounding box center [242, 61] width 17 height 17
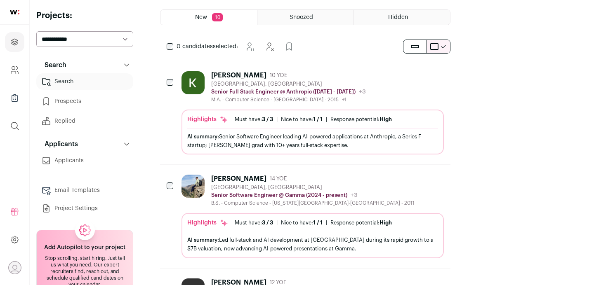
scroll to position [137, 0]
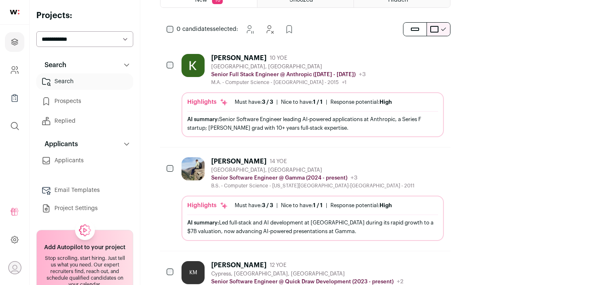
click at [236, 158] on div "[PERSON_NAME]" at bounding box center [238, 162] width 55 height 8
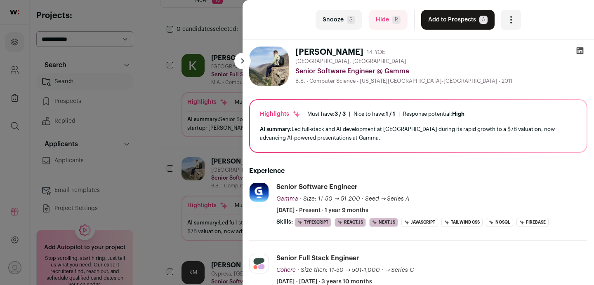
click at [580, 50] on icon at bounding box center [580, 50] width 7 height 7
click at [438, 24] on button "Add to Prospects A" at bounding box center [457, 20] width 73 height 20
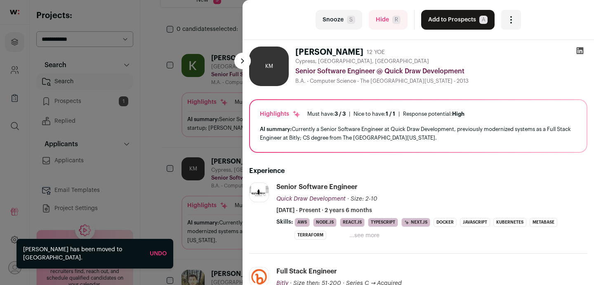
click at [245, 66] on button at bounding box center [242, 61] width 17 height 17
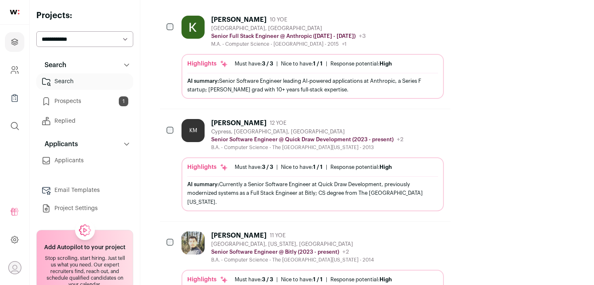
scroll to position [176, 0]
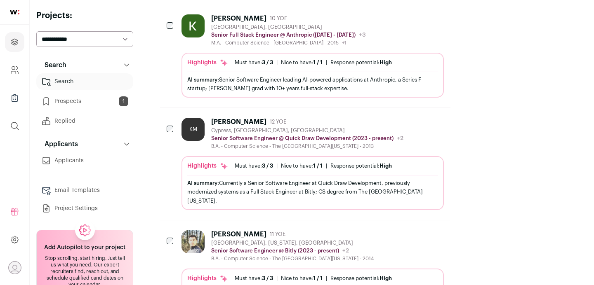
click at [253, 118] on div "[PERSON_NAME]" at bounding box center [238, 122] width 55 height 8
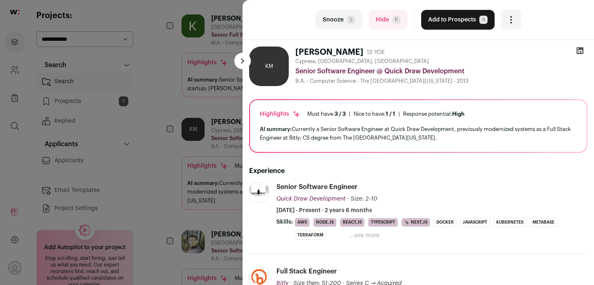
click at [576, 53] on icon at bounding box center [580, 51] width 8 height 8
click at [380, 23] on button "Hide R" at bounding box center [388, 20] width 39 height 20
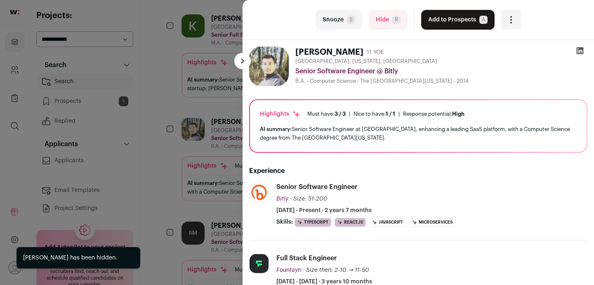
click at [587, 48] on div at bounding box center [580, 53] width 15 height 12
click at [583, 48] on icon at bounding box center [580, 50] width 7 height 7
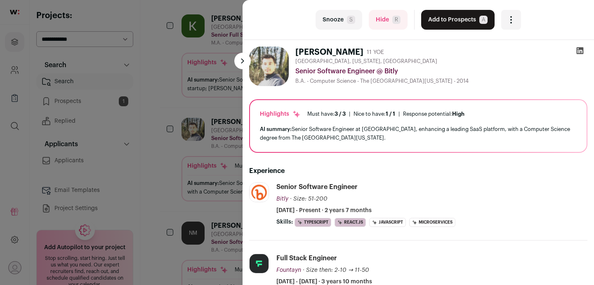
click at [244, 62] on button at bounding box center [242, 61] width 17 height 17
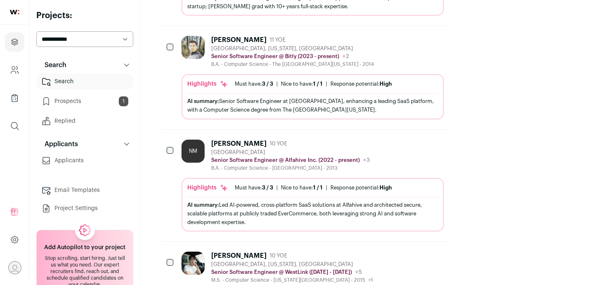
scroll to position [274, 0]
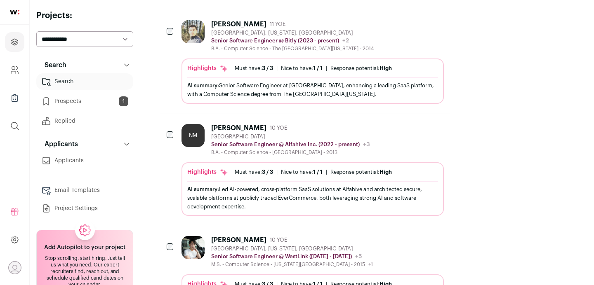
click at [249, 124] on div "[PERSON_NAME]" at bounding box center [238, 128] width 55 height 8
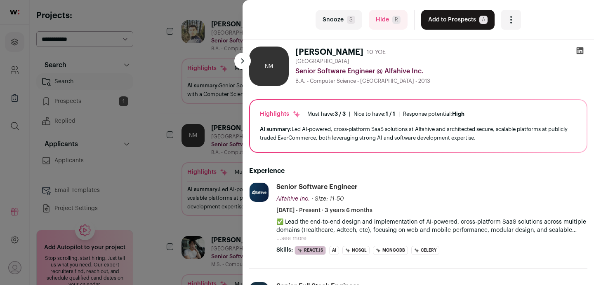
click at [579, 51] on icon at bounding box center [580, 50] width 7 height 7
click at [451, 18] on button "Add to Prospects A" at bounding box center [457, 20] width 73 height 20
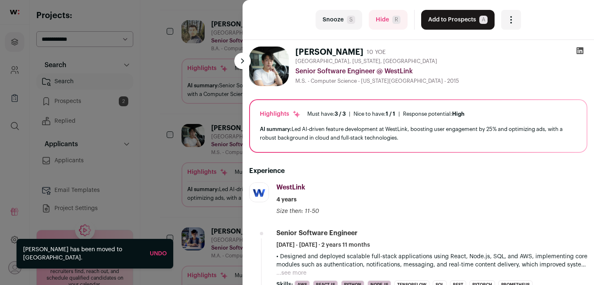
click at [243, 63] on button at bounding box center [242, 61] width 17 height 17
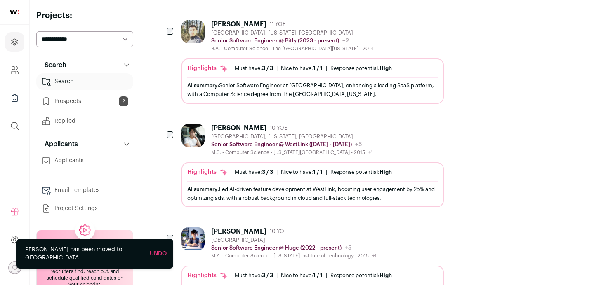
click at [266, 124] on div "[PERSON_NAME]" at bounding box center [238, 128] width 55 height 8
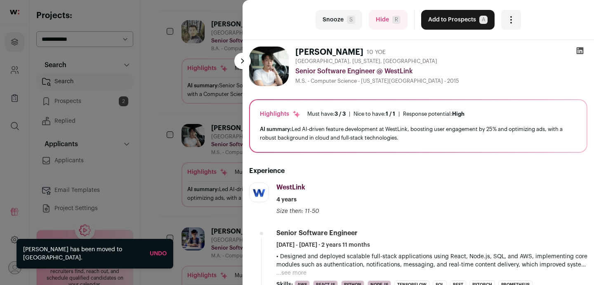
click at [577, 51] on icon at bounding box center [580, 50] width 7 height 7
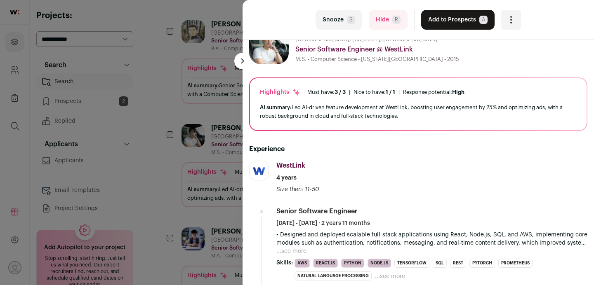
scroll to position [0, 0]
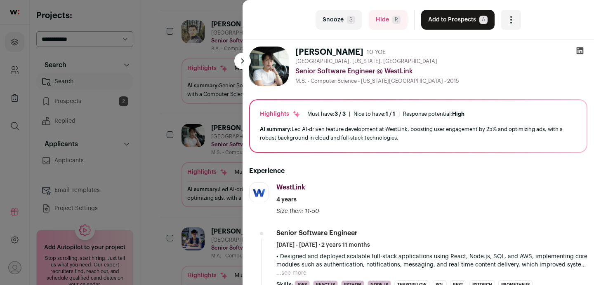
click at [243, 58] on button at bounding box center [242, 61] width 17 height 17
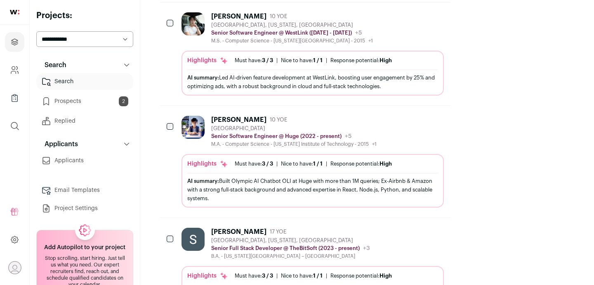
scroll to position [450, 0]
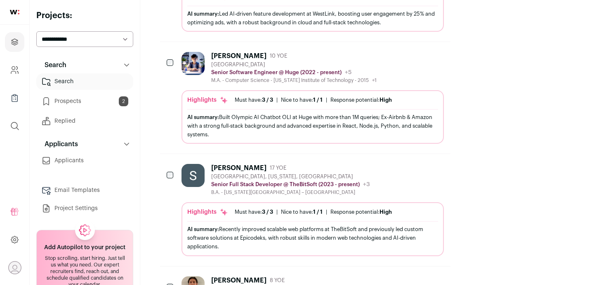
click at [226, 52] on div "[PERSON_NAME]" at bounding box center [238, 56] width 55 height 8
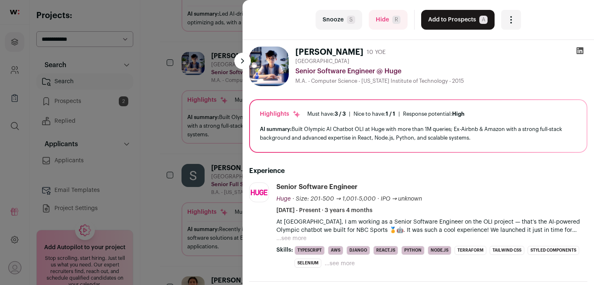
click at [579, 52] on icon at bounding box center [580, 50] width 7 height 7
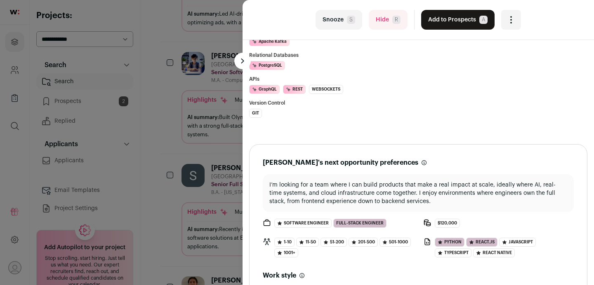
scroll to position [895, 0]
click at [240, 61] on button at bounding box center [242, 61] width 17 height 17
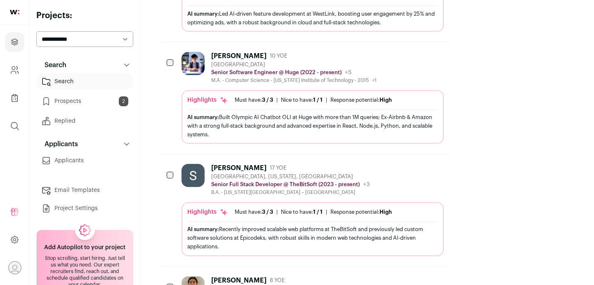
click at [228, 52] on div "[PERSON_NAME]" at bounding box center [238, 56] width 55 height 8
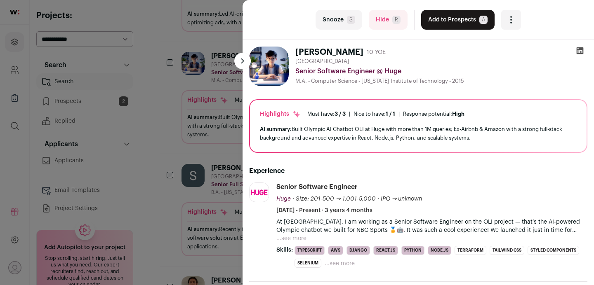
click at [581, 50] on icon at bounding box center [580, 50] width 7 height 7
click at [247, 62] on button at bounding box center [242, 61] width 17 height 17
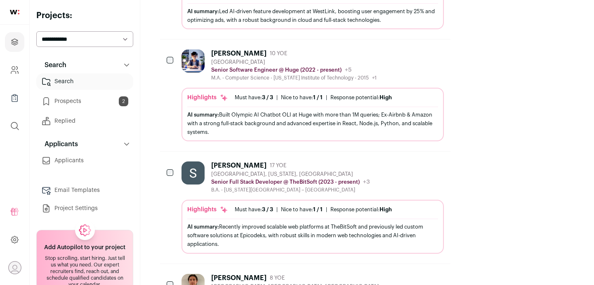
scroll to position [530, 0]
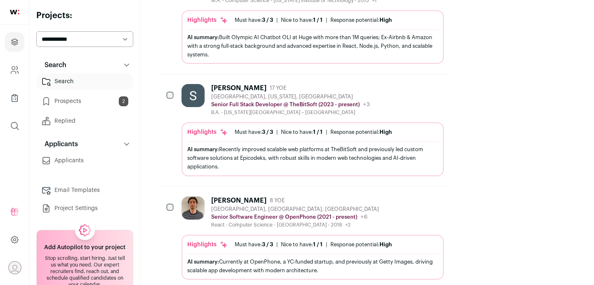
click at [237, 84] on div "[PERSON_NAME]" at bounding box center [238, 88] width 55 height 8
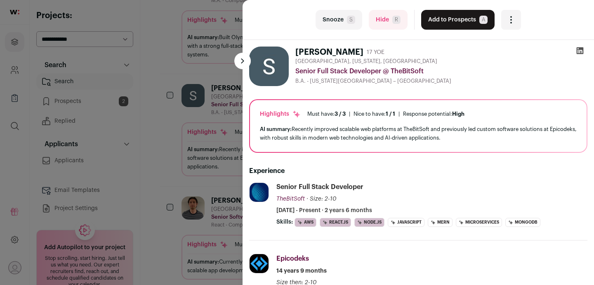
click at [580, 51] on icon at bounding box center [580, 50] width 7 height 7
click at [245, 64] on button at bounding box center [242, 61] width 17 height 17
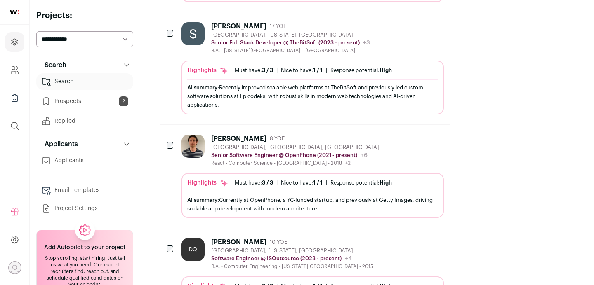
scroll to position [600, 0]
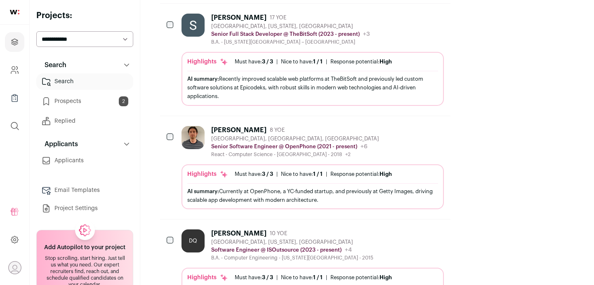
click at [240, 126] on div "[PERSON_NAME]" at bounding box center [238, 130] width 55 height 8
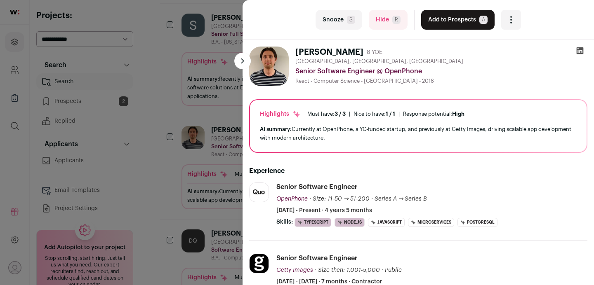
click at [581, 54] on icon at bounding box center [580, 50] width 7 height 7
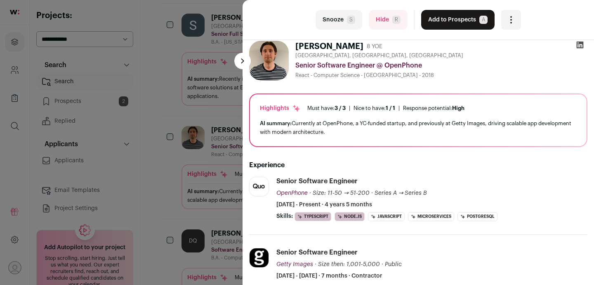
scroll to position [0, 0]
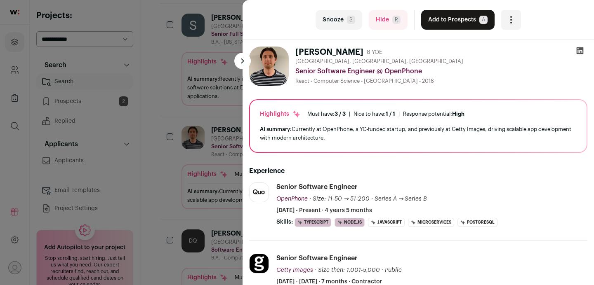
click at [243, 64] on button at bounding box center [242, 61] width 17 height 17
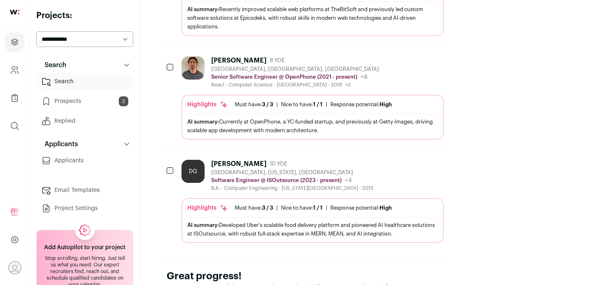
scroll to position [672, 0]
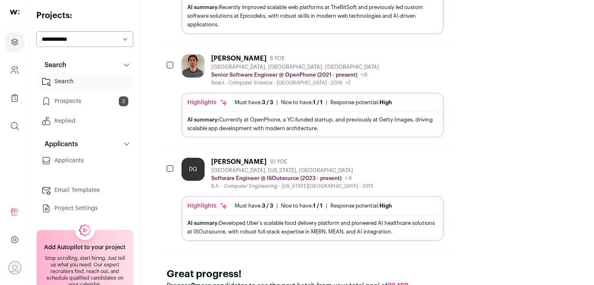
click at [226, 158] on div "[PERSON_NAME]" at bounding box center [238, 162] width 55 height 8
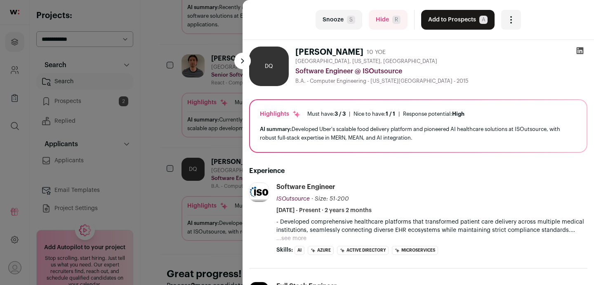
click at [578, 49] on icon at bounding box center [580, 50] width 7 height 7
click at [239, 63] on button at bounding box center [242, 61] width 17 height 17
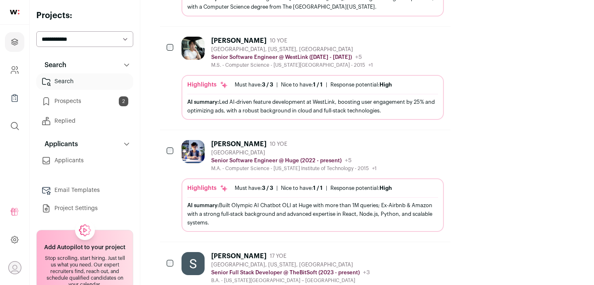
scroll to position [327, 0]
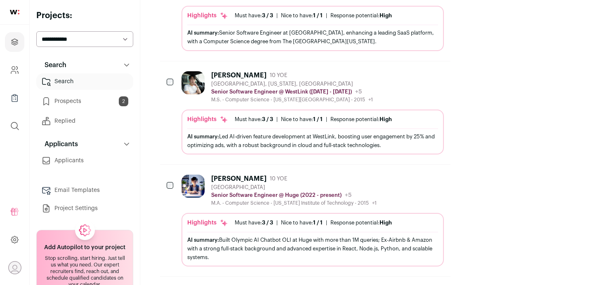
click at [420, 70] on icon "Hide" at bounding box center [415, 75] width 10 height 10
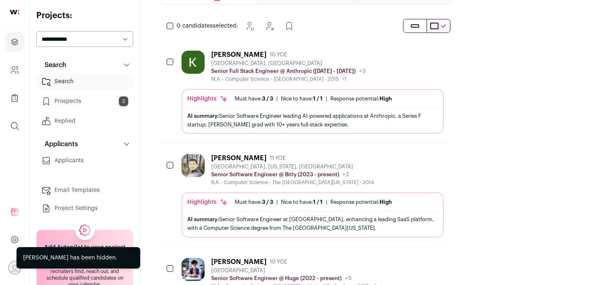
scroll to position [135, 0]
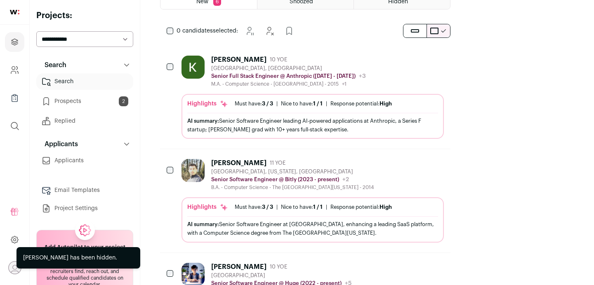
click at [420, 54] on icon "Hide" at bounding box center [415, 59] width 10 height 10
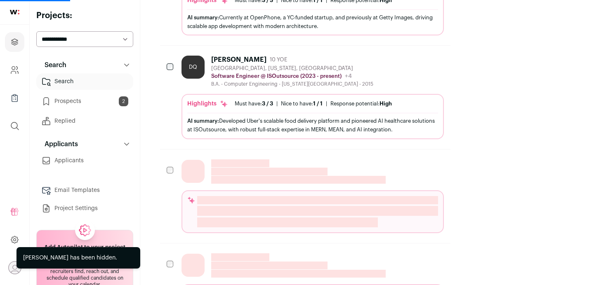
scroll to position [566, 0]
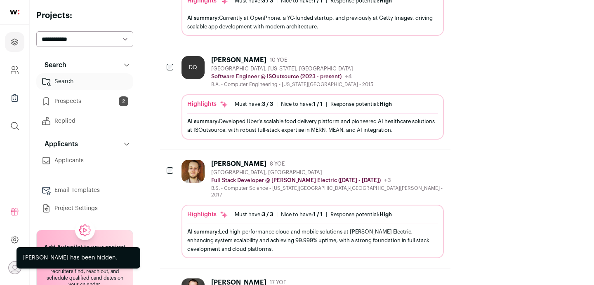
click at [244, 160] on div "[PERSON_NAME]" at bounding box center [238, 164] width 55 height 8
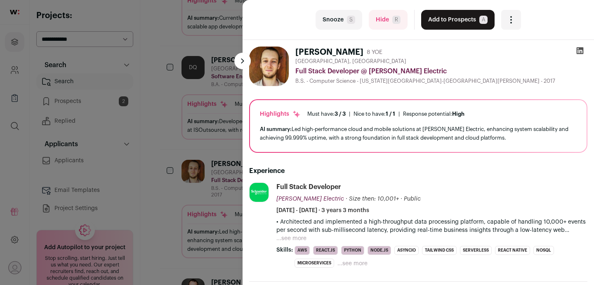
click at [580, 52] on icon at bounding box center [580, 50] width 7 height 7
click at [245, 59] on button at bounding box center [242, 61] width 17 height 17
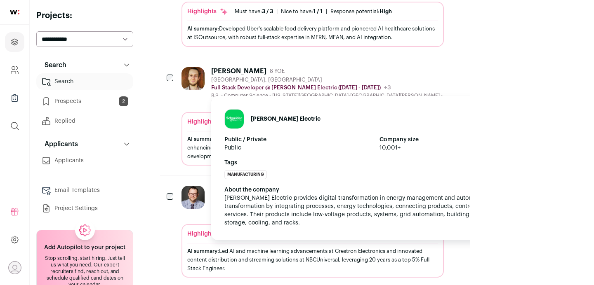
scroll to position [660, 0]
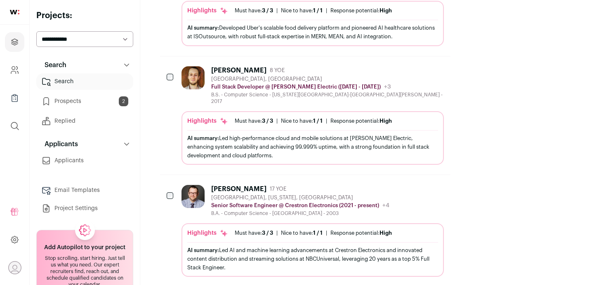
click at [236, 185] on div "[PERSON_NAME]" at bounding box center [238, 189] width 55 height 8
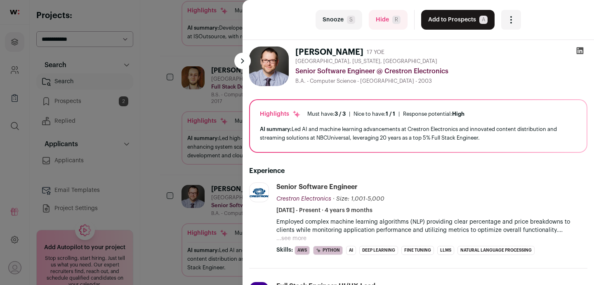
click at [578, 51] on icon at bounding box center [580, 51] width 8 height 8
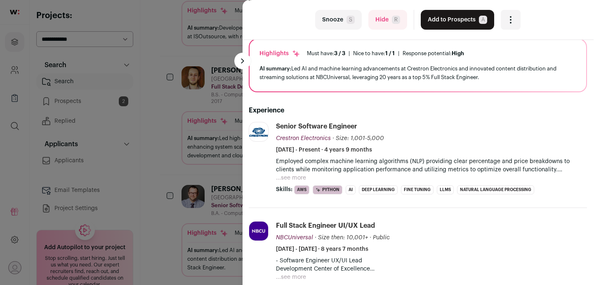
scroll to position [0, 0]
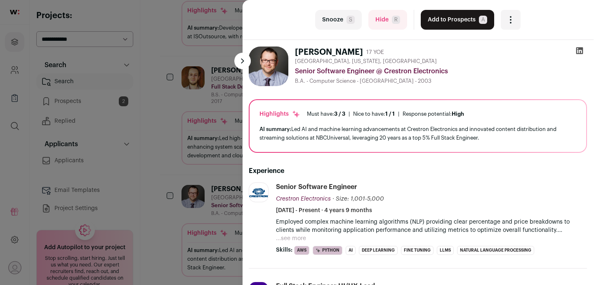
drag, startPoint x: 238, startPoint y: 61, endPoint x: 353, endPoint y: 69, distance: 115.0
click at [353, 69] on div "last Snooze S Hide R Add to Prospects A Are you sure? [PERSON_NAME] is already …" at bounding box center [418, 142] width 351 height 285
click at [439, 23] on button "Add to Prospects A" at bounding box center [457, 20] width 73 height 20
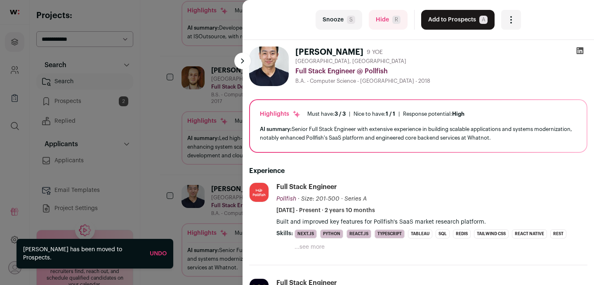
click at [244, 62] on button at bounding box center [242, 61] width 17 height 17
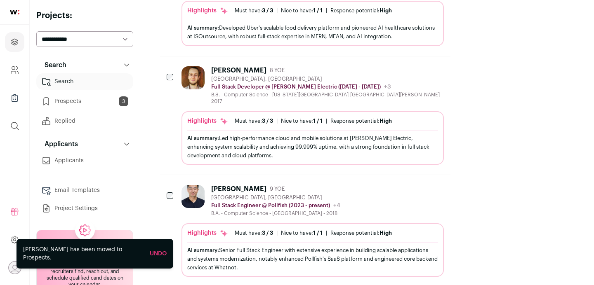
click at [241, 185] on div "[PERSON_NAME]" at bounding box center [238, 189] width 55 height 8
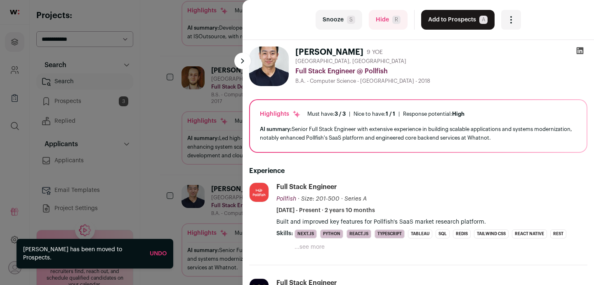
click at [577, 52] on icon at bounding box center [580, 50] width 7 height 7
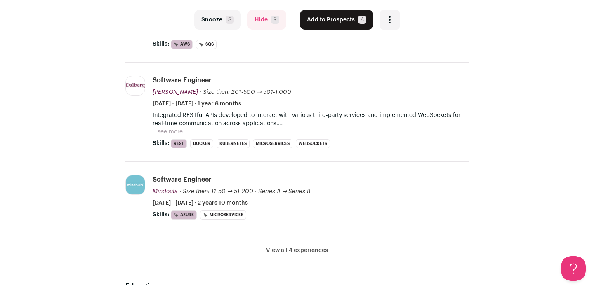
scroll to position [220, 0]
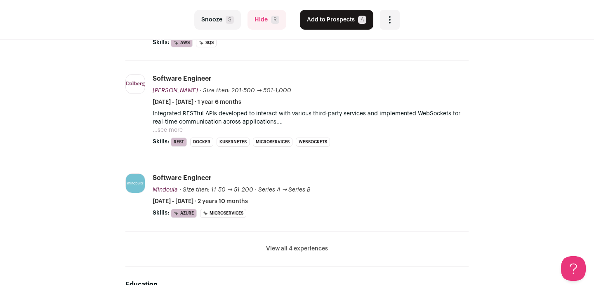
click at [176, 129] on button "...see more" at bounding box center [168, 130] width 30 height 8
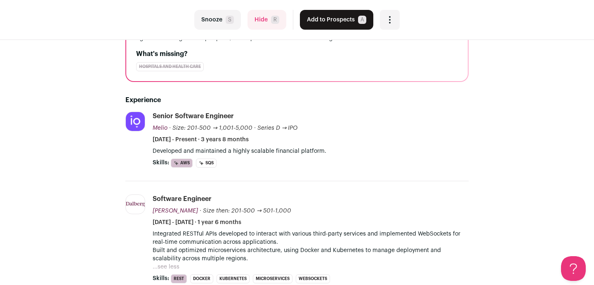
scroll to position [0, 0]
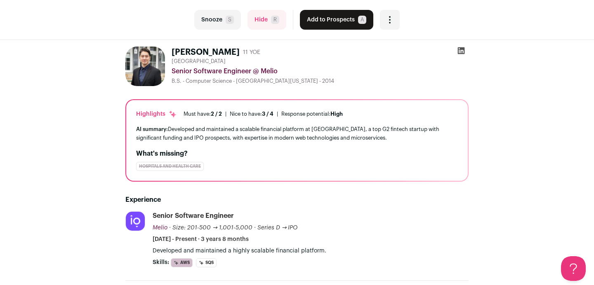
click at [462, 54] on icon at bounding box center [461, 50] width 7 height 7
drag, startPoint x: 171, startPoint y: 51, endPoint x: 237, endPoint y: 51, distance: 66.0
click at [237, 51] on div "Charles Johnson 11 YOE United States Senior Software Engineer @ Melio B.S. - Co…" at bounding box center [296, 67] width 343 height 40
copy h1 "[PERSON_NAME]"
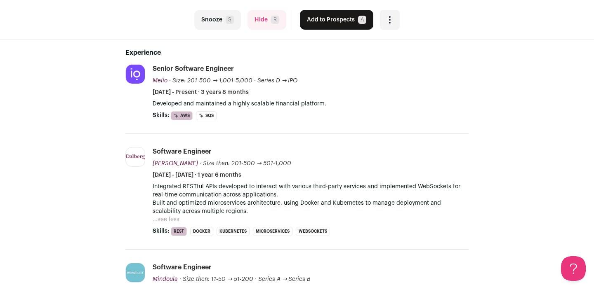
scroll to position [149, 0]
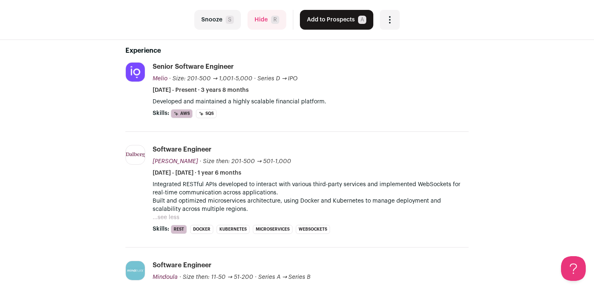
click at [172, 215] on button "...see less" at bounding box center [166, 218] width 27 height 8
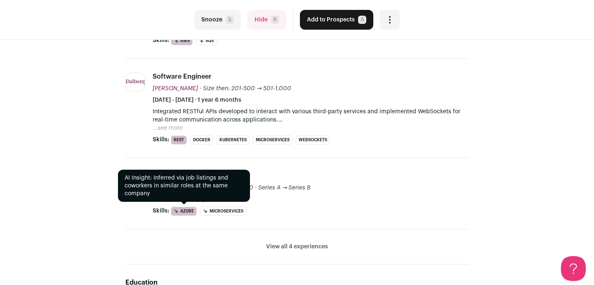
scroll to position [224, 0]
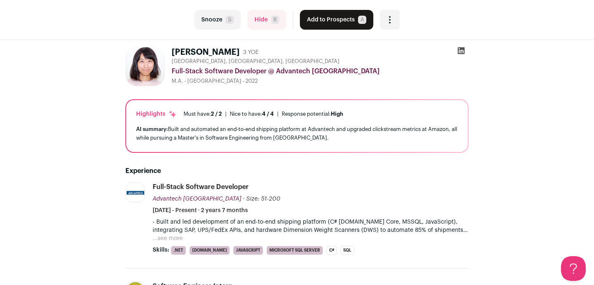
click at [262, 23] on button "Hide R" at bounding box center [267, 20] width 39 height 20
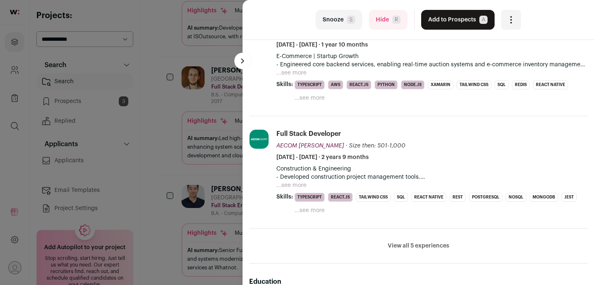
scroll to position [302, 0]
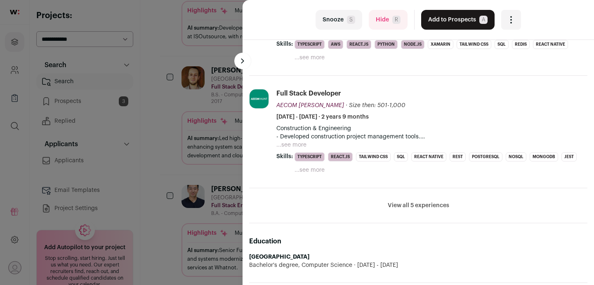
click at [310, 169] on button "...see more" at bounding box center [310, 170] width 30 height 8
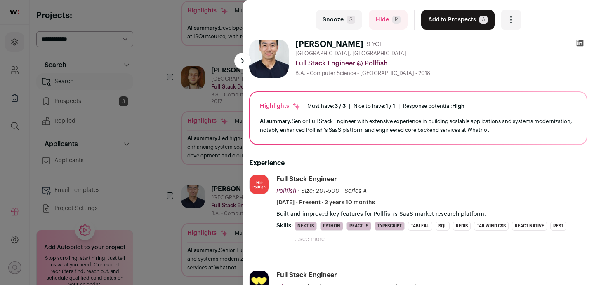
scroll to position [0, 0]
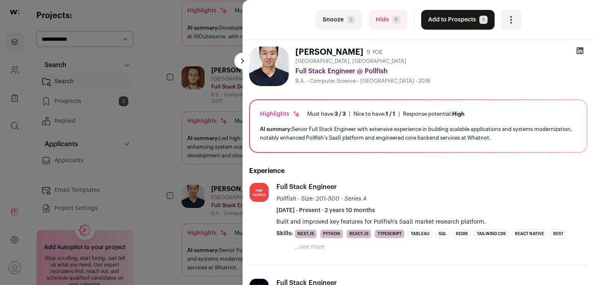
click at [240, 63] on button at bounding box center [242, 61] width 17 height 17
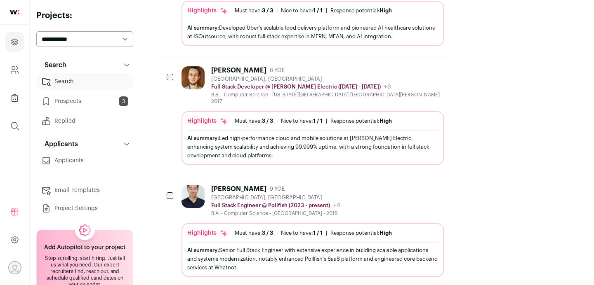
click at [420, 184] on icon "Hide" at bounding box center [415, 189] width 10 height 10
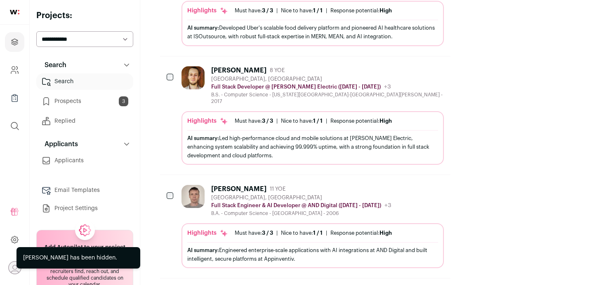
click at [266, 185] on div "[PERSON_NAME]" at bounding box center [238, 189] width 55 height 8
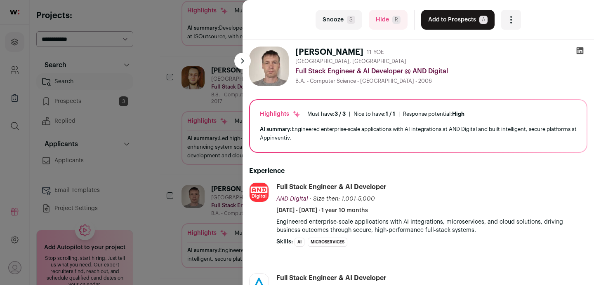
click at [578, 53] on icon at bounding box center [580, 50] width 7 height 7
click at [453, 22] on button "Add to Prospects A" at bounding box center [457, 20] width 73 height 20
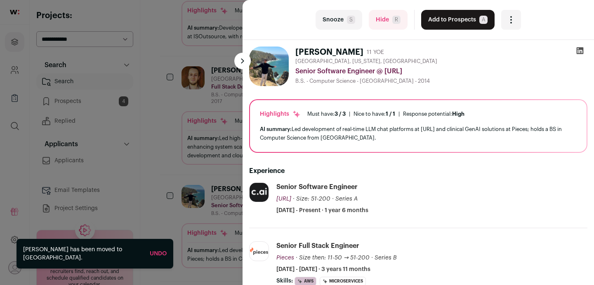
click at [582, 52] on icon at bounding box center [580, 50] width 7 height 7
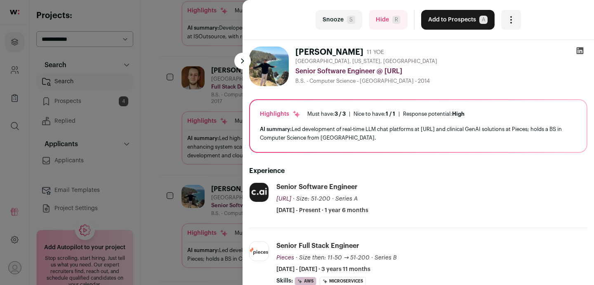
click at [245, 60] on button at bounding box center [242, 61] width 17 height 17
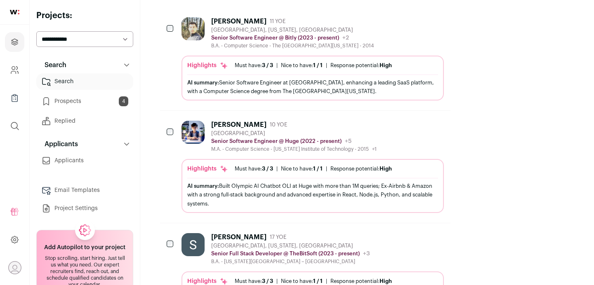
scroll to position [152, 0]
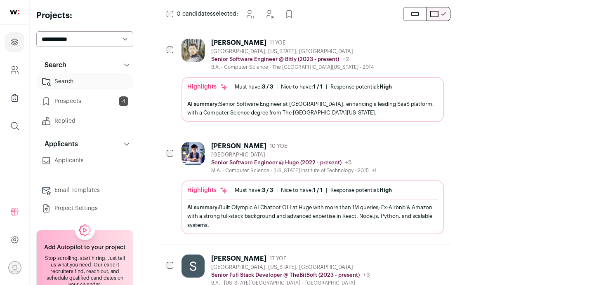
click at [420, 141] on icon "Hide" at bounding box center [415, 146] width 10 height 10
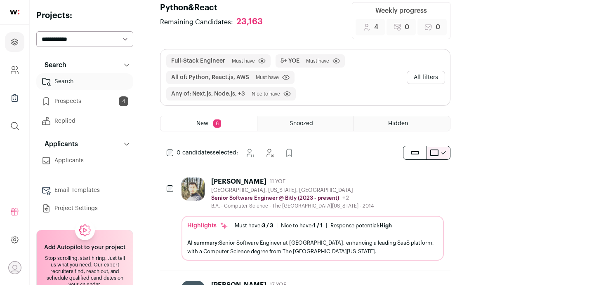
scroll to position [15, 0]
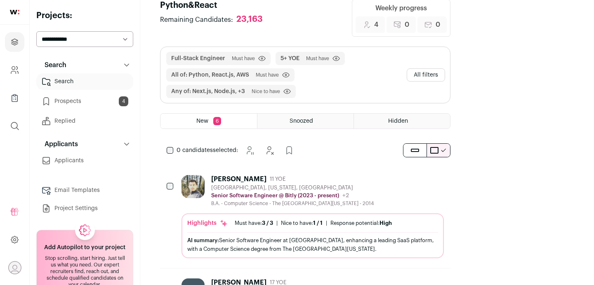
click at [420, 174] on icon "Hide" at bounding box center [415, 179] width 10 height 10
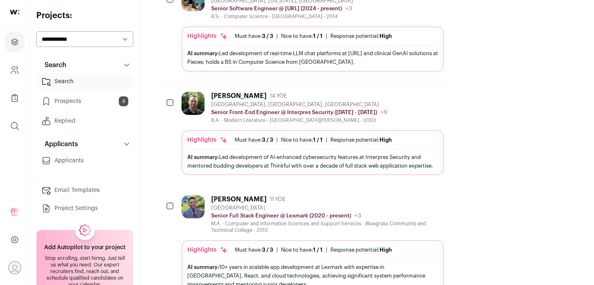
scroll to position [641, 0]
click at [228, 195] on div "Bick Perez" at bounding box center [238, 199] width 55 height 8
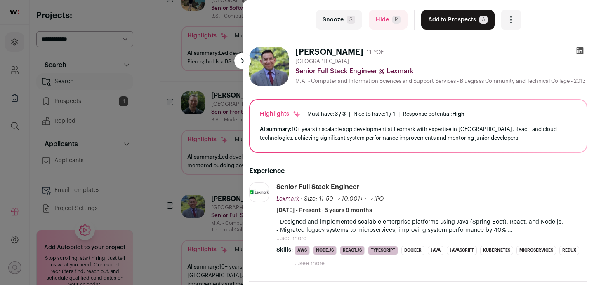
click at [577, 53] on icon at bounding box center [580, 50] width 7 height 7
click at [238, 62] on button at bounding box center [242, 61] width 17 height 17
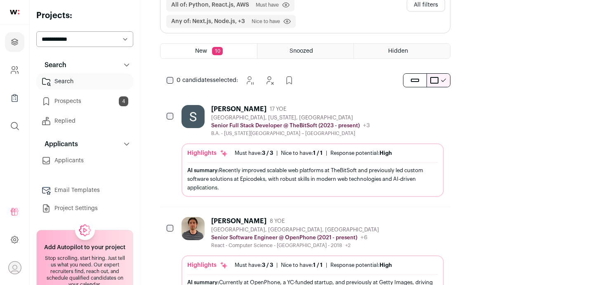
scroll to position [0, 0]
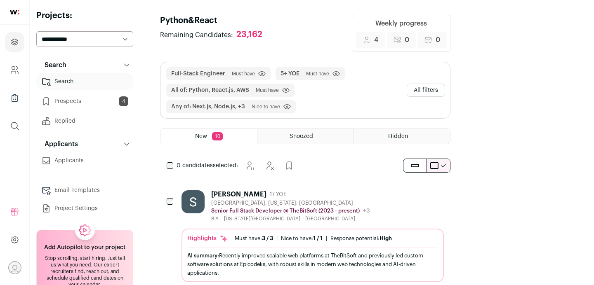
click at [445, 84] on button "All filters" at bounding box center [426, 90] width 38 height 13
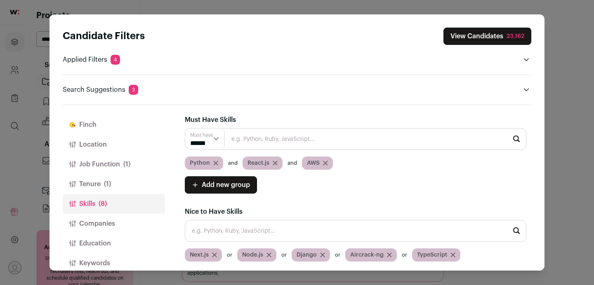
click at [217, 254] on icon "Close modal via background" at bounding box center [214, 255] width 5 height 5
click at [270, 256] on icon "Close modal via background" at bounding box center [269, 255] width 4 height 4
click at [214, 257] on icon "Close modal via background" at bounding box center [214, 255] width 5 height 5
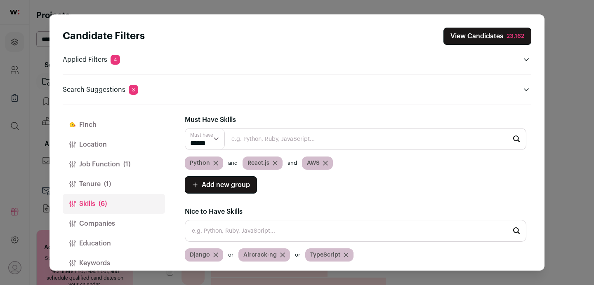
click at [280, 254] on icon "Close modal via background" at bounding box center [282, 255] width 5 height 5
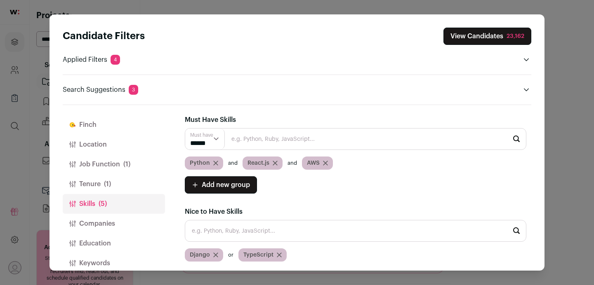
click at [280, 254] on icon "Close modal via background" at bounding box center [279, 255] width 5 height 5
click at [497, 36] on button "View Candidates 23,162" at bounding box center [487, 36] width 88 height 17
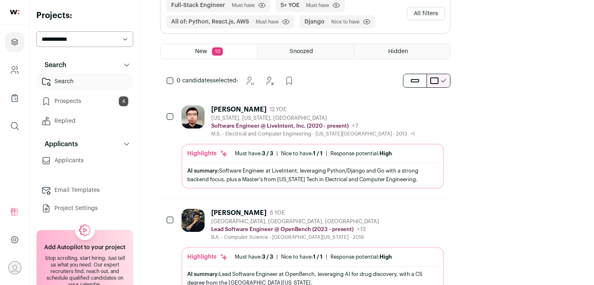
scroll to position [71, 0]
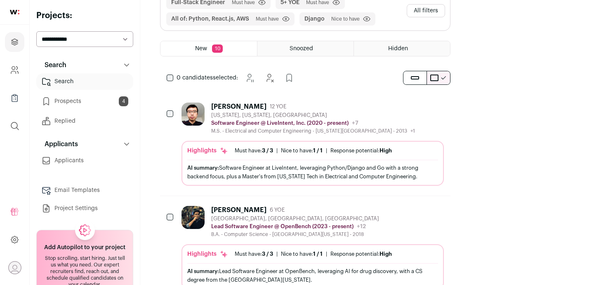
click at [246, 103] on div "Jiechao Wang" at bounding box center [238, 107] width 55 height 8
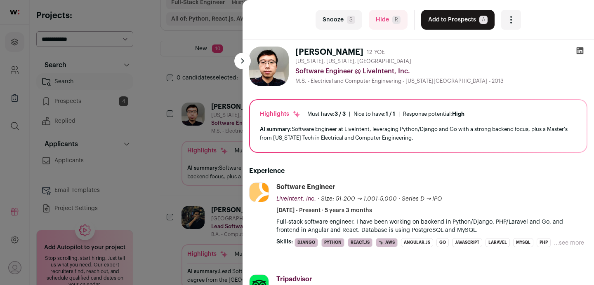
click at [581, 51] on icon at bounding box center [580, 50] width 7 height 7
click at [457, 26] on button "Add to Prospects A" at bounding box center [457, 20] width 73 height 20
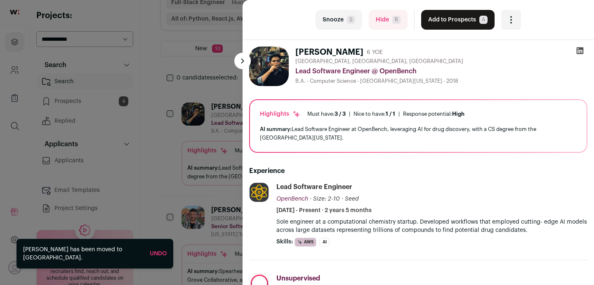
click at [243, 63] on button at bounding box center [242, 61] width 17 height 17
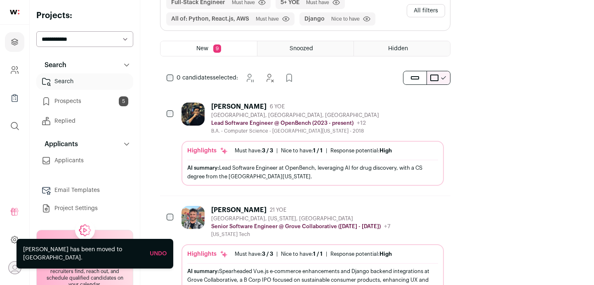
click at [245, 106] on div "Shrujan Cheruku" at bounding box center [238, 107] width 55 height 8
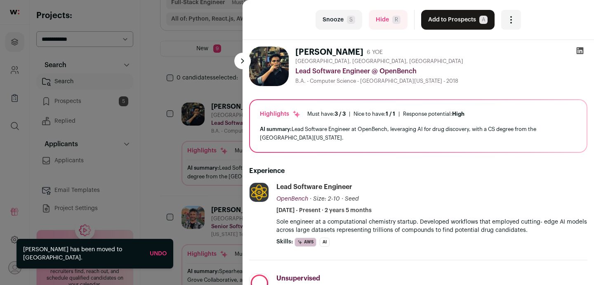
click at [581, 50] on icon at bounding box center [580, 51] width 8 height 8
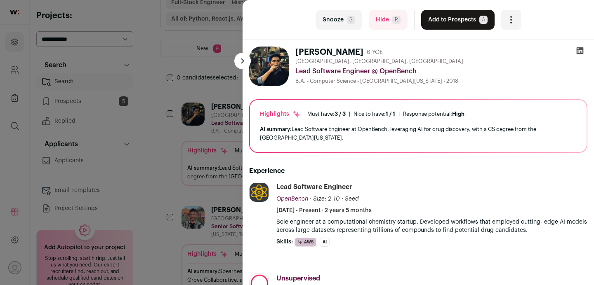
click at [447, 21] on button "Add to Prospects A" at bounding box center [457, 20] width 73 height 20
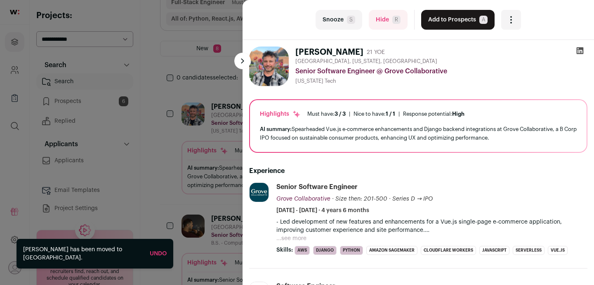
click at [581, 51] on icon at bounding box center [580, 50] width 7 height 7
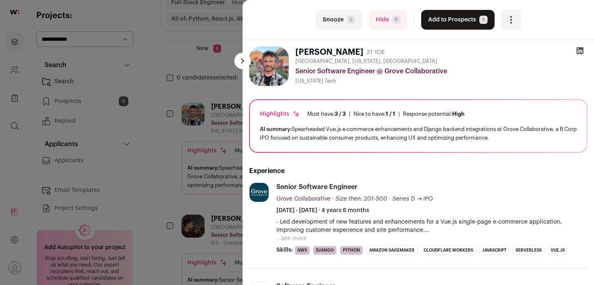
click at [434, 20] on button "Add to Prospects A" at bounding box center [457, 20] width 73 height 20
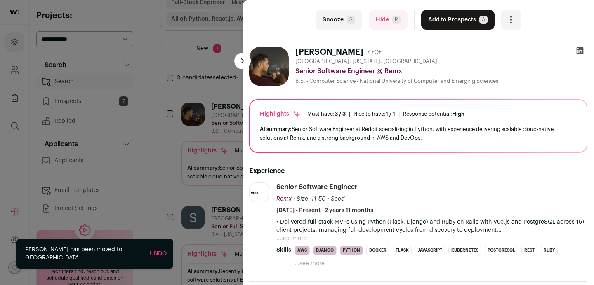
click at [244, 60] on button at bounding box center [242, 61] width 17 height 17
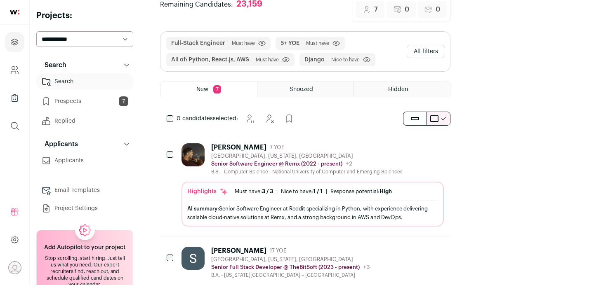
scroll to position [0, 0]
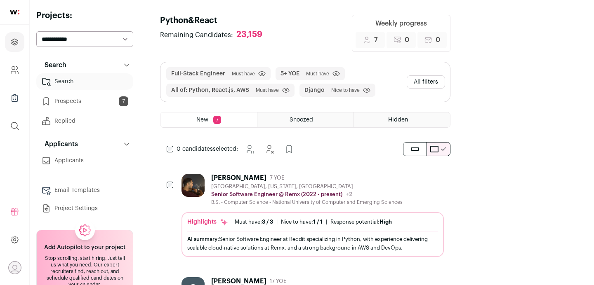
click at [445, 83] on button "All filters" at bounding box center [426, 81] width 38 height 13
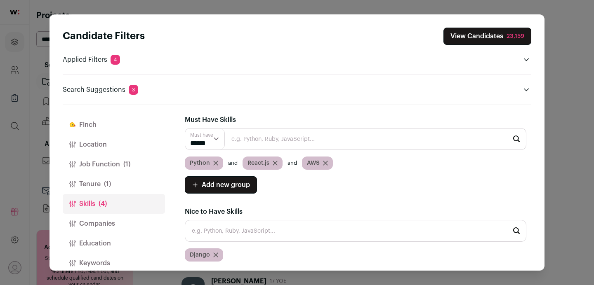
click at [106, 244] on button "Education" at bounding box center [114, 244] width 102 height 20
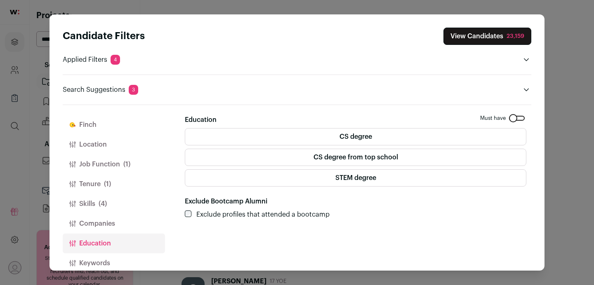
click at [105, 264] on button "Keywords" at bounding box center [114, 264] width 102 height 20
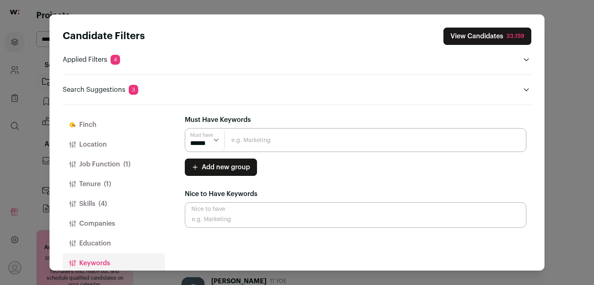
scroll to position [12, 0]
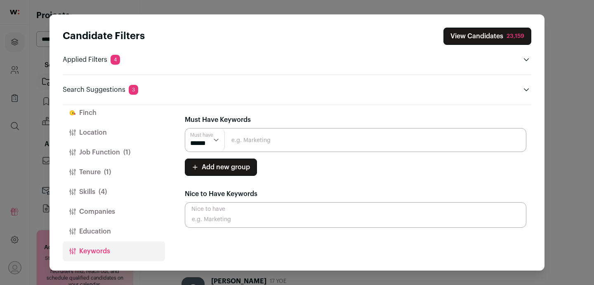
click at [125, 235] on button "Education" at bounding box center [114, 232] width 102 height 20
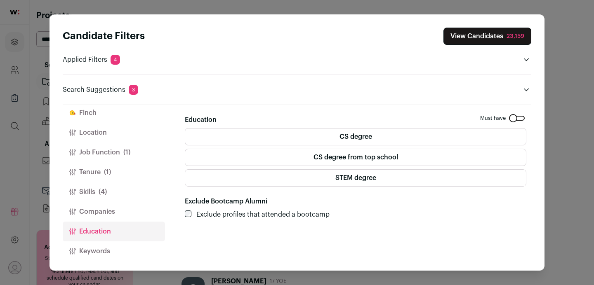
click at [115, 205] on button "Companies" at bounding box center [114, 212] width 102 height 20
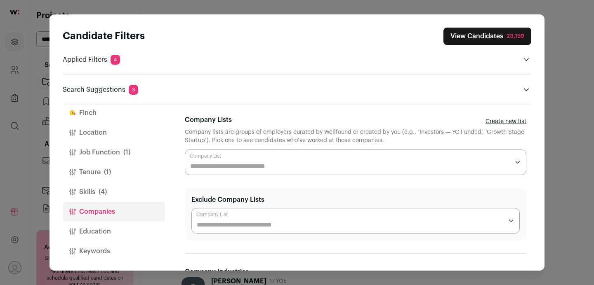
click at [99, 119] on button "Finch" at bounding box center [114, 113] width 102 height 20
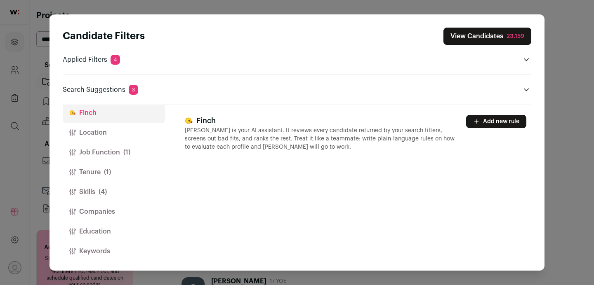
click at [126, 133] on button "Location" at bounding box center [114, 133] width 102 height 20
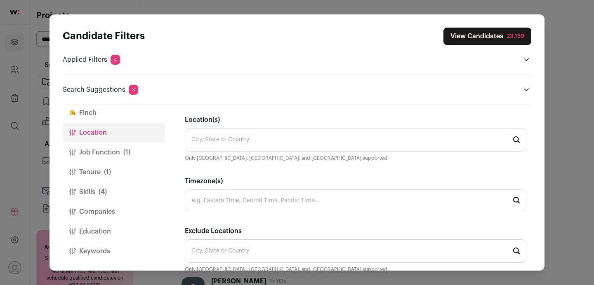
click at [122, 114] on button "Finch" at bounding box center [114, 113] width 102 height 20
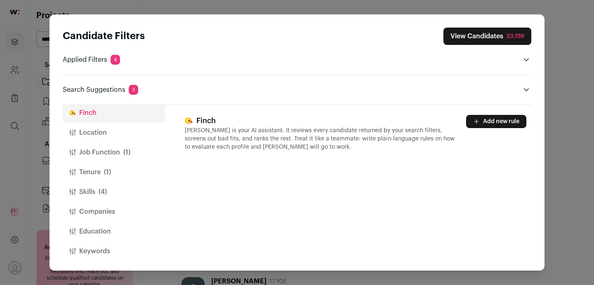
click at [493, 118] on button "Add new rule" at bounding box center [496, 121] width 60 height 13
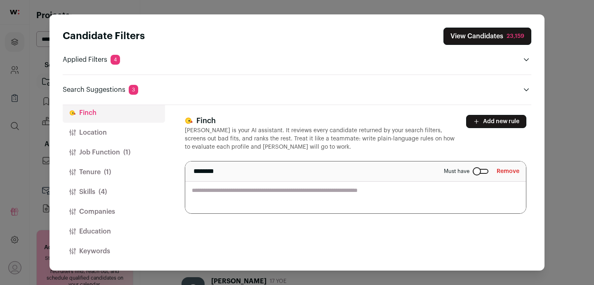
click at [301, 193] on textarea "Close modal via background" at bounding box center [355, 188] width 341 height 52
type textarea "**********"
click at [369, 237] on div "**********" at bounding box center [358, 188] width 347 height 166
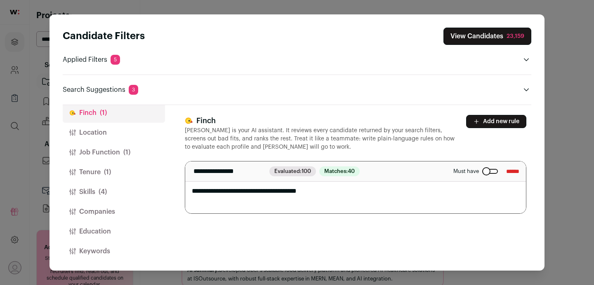
click at [352, 173] on span "Matches: 40" at bounding box center [339, 172] width 40 height 10
